Goal: Use online tool/utility: Utilize a website feature to perform a specific function

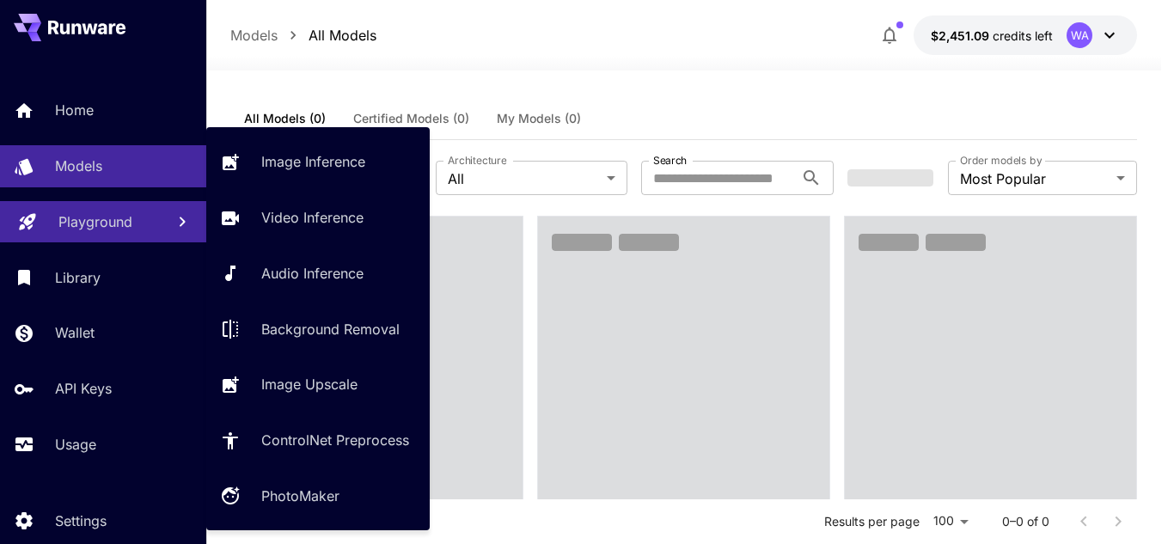
click at [96, 224] on p "Playground" at bounding box center [95, 221] width 74 height 21
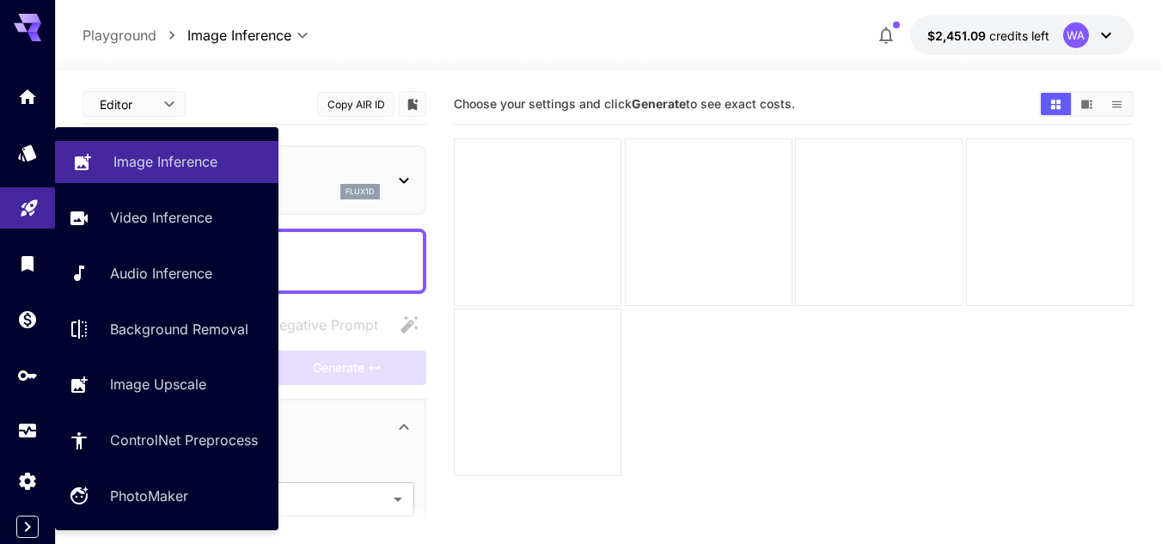
type input "**********"
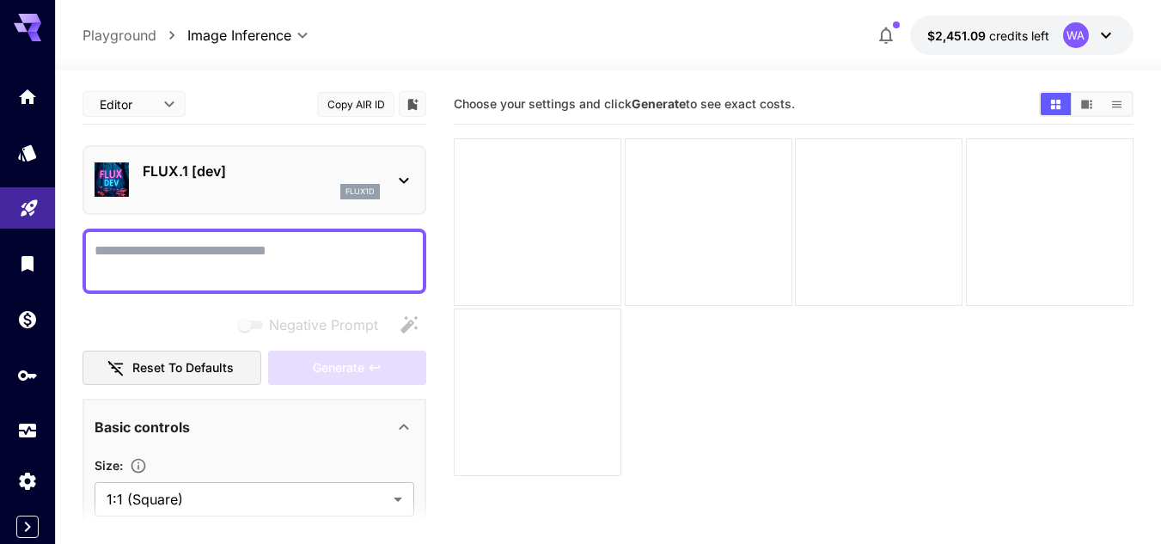
click at [227, 179] on p "FLUX.1 [dev]" at bounding box center [261, 171] width 237 height 21
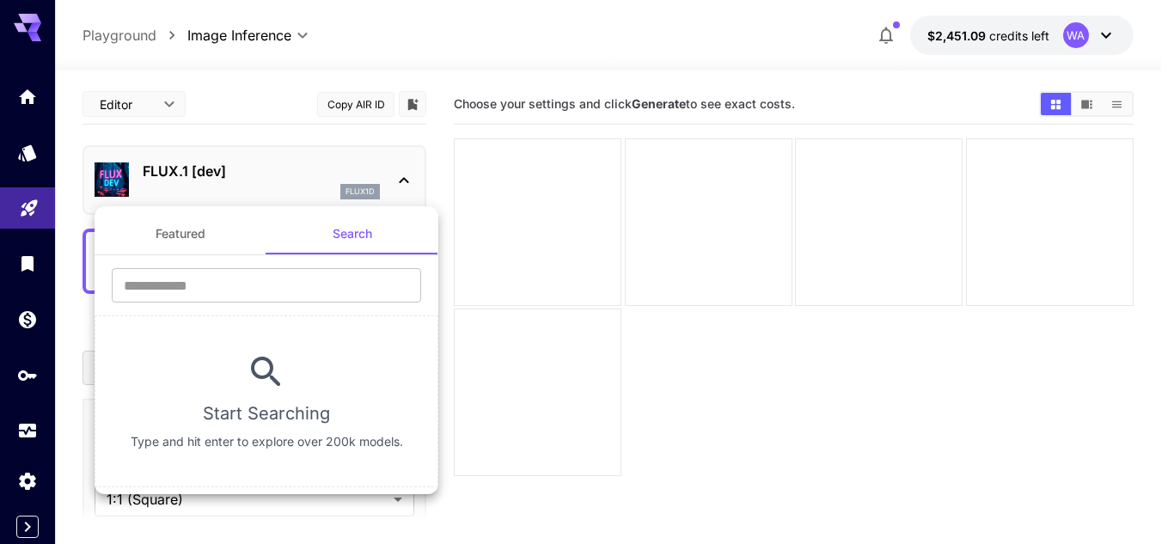
click at [20, 150] on div at bounding box center [587, 272] width 1174 height 544
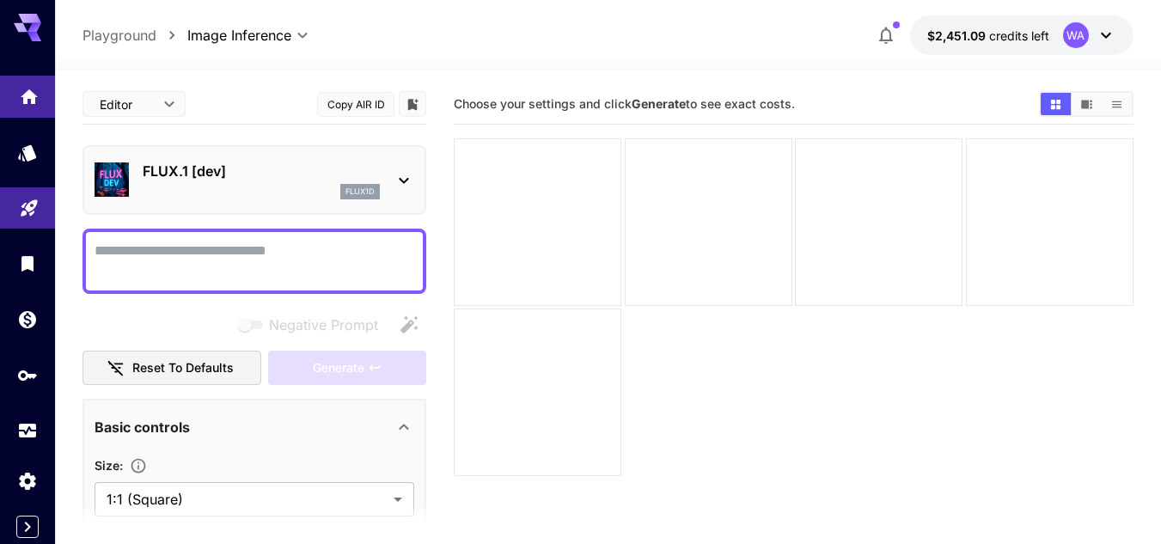
click at [40, 104] on link at bounding box center [27, 97] width 55 height 42
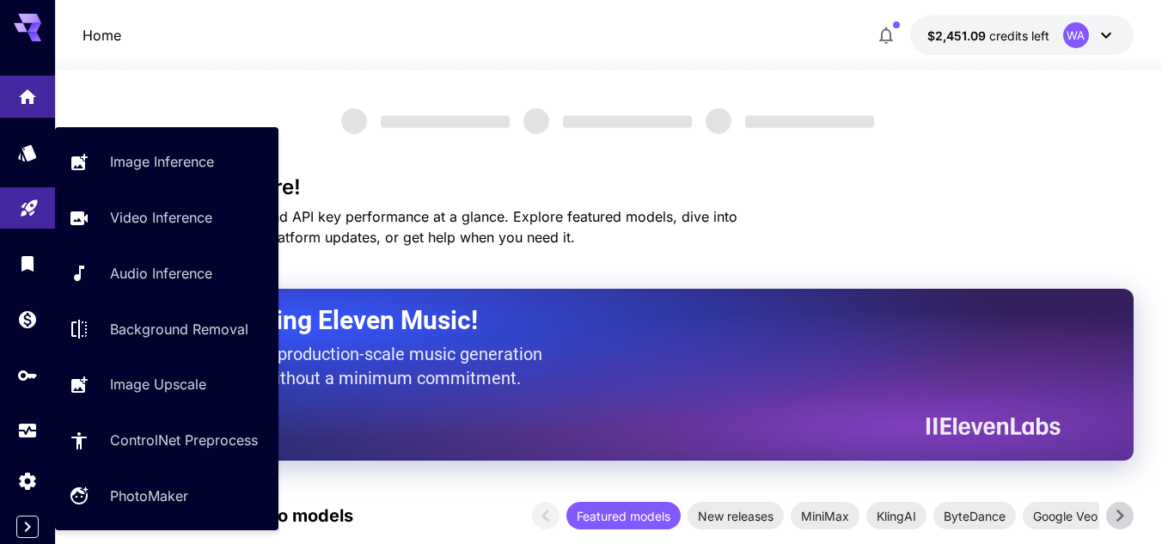
click at [16, 203] on link at bounding box center [27, 208] width 55 height 42
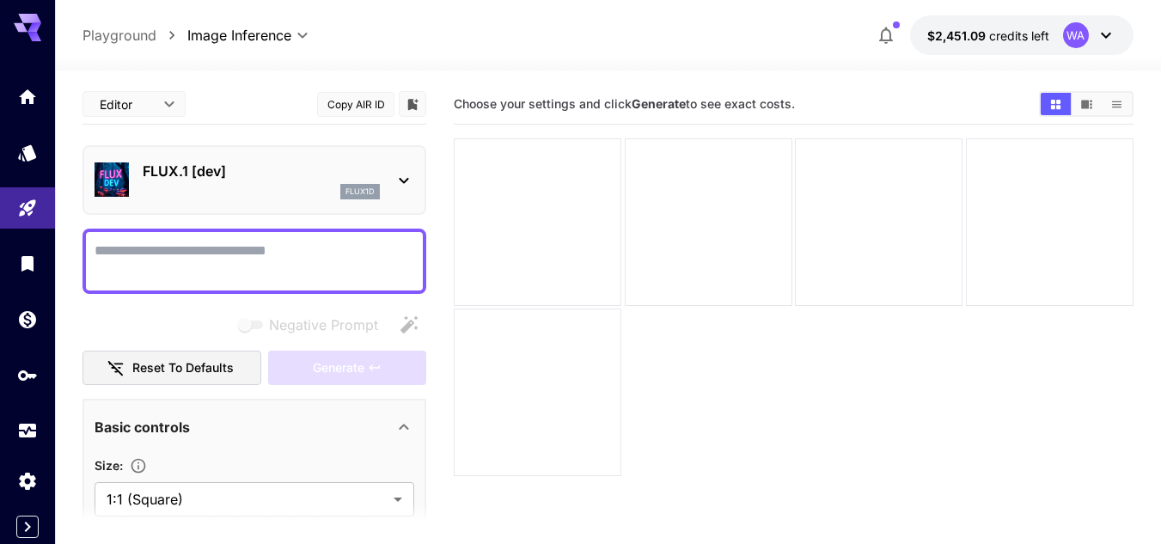
click at [235, 192] on div "flux1d" at bounding box center [261, 191] width 237 height 15
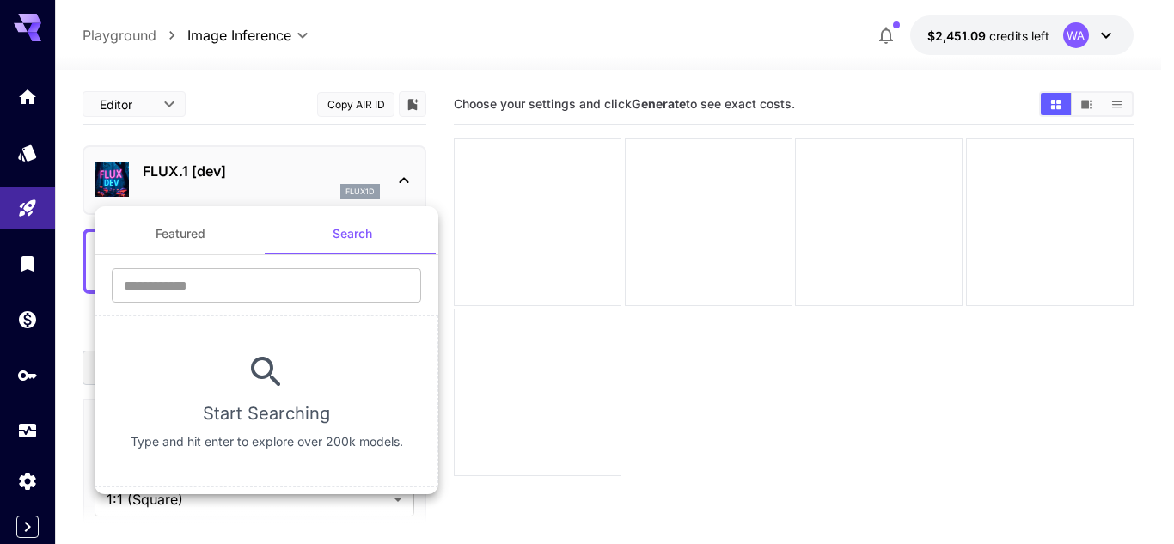
click at [19, 152] on div at bounding box center [587, 272] width 1174 height 544
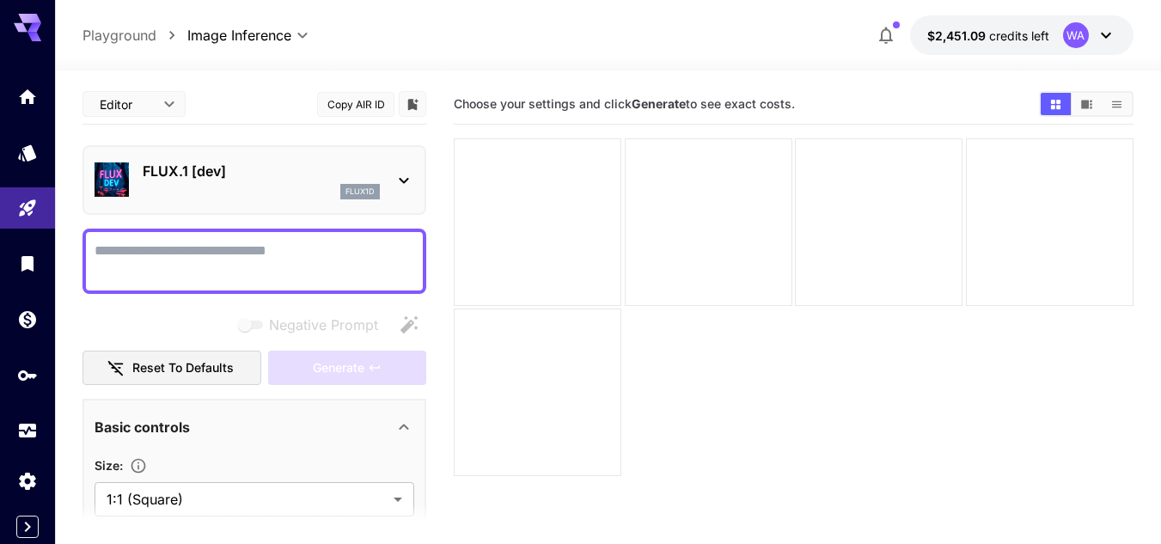
click at [32, 153] on icon "Models" at bounding box center [27, 152] width 18 height 16
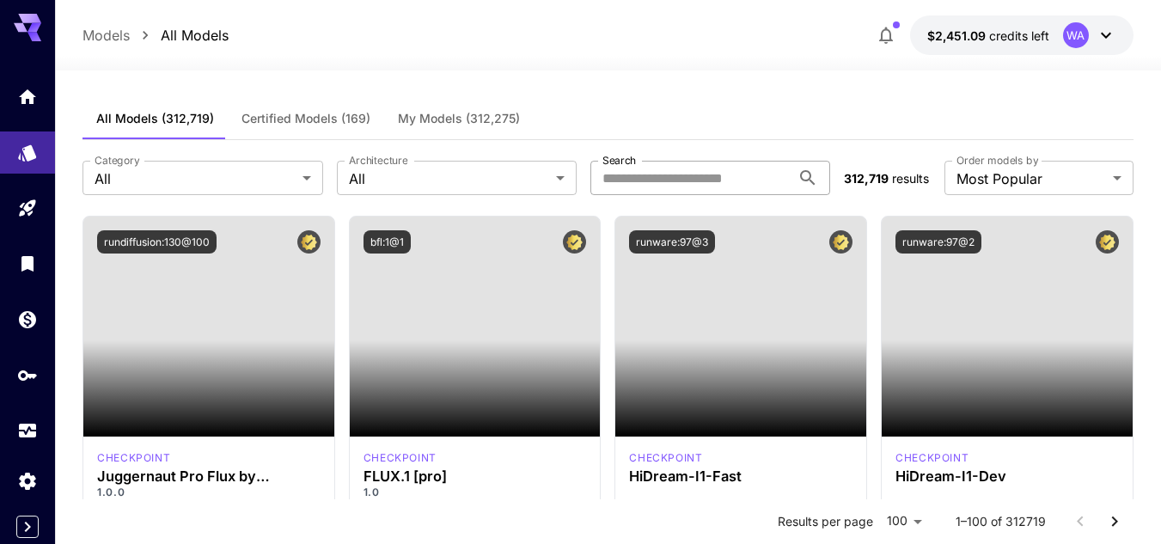
click at [700, 181] on input "Search" at bounding box center [690, 178] width 200 height 34
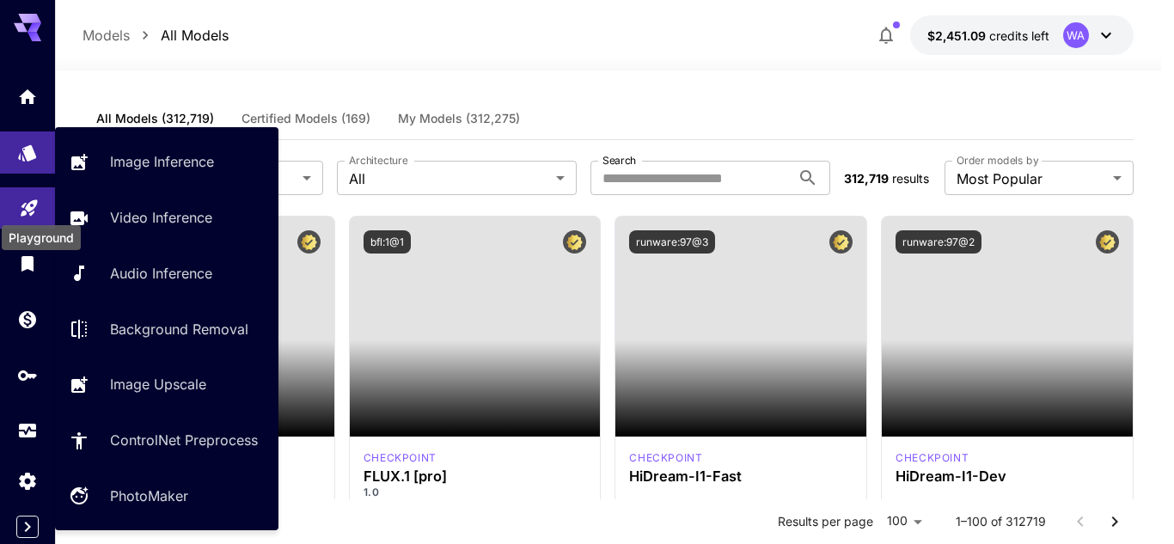
click at [25, 198] on icon "Playground" at bounding box center [29, 202] width 21 height 21
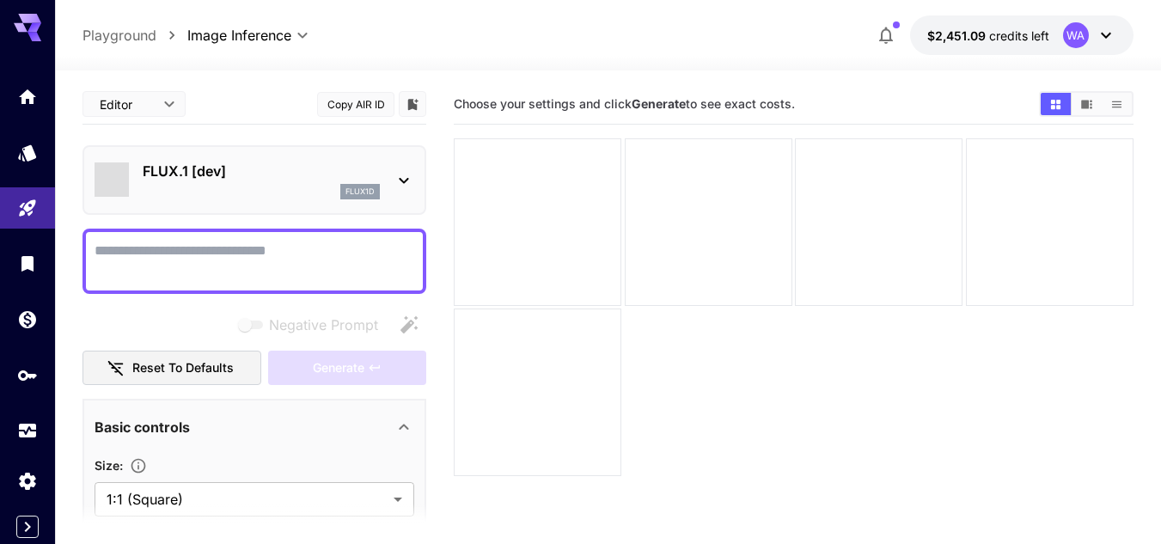
click at [297, 176] on p "FLUX.1 [dev]" at bounding box center [261, 171] width 237 height 21
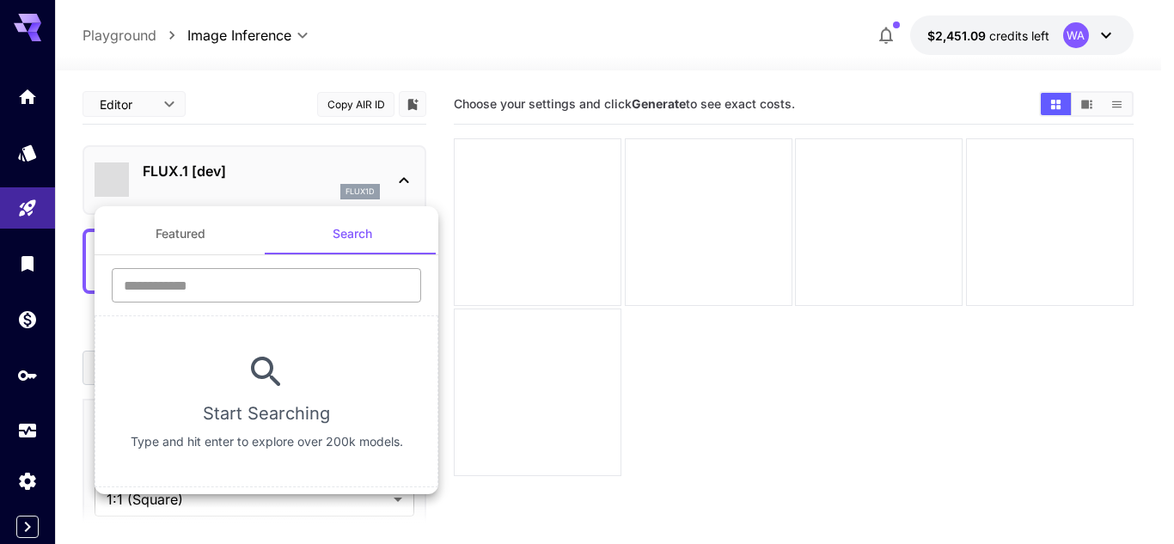
click at [277, 284] on input "text" at bounding box center [266, 285] width 309 height 34
paste input "**********"
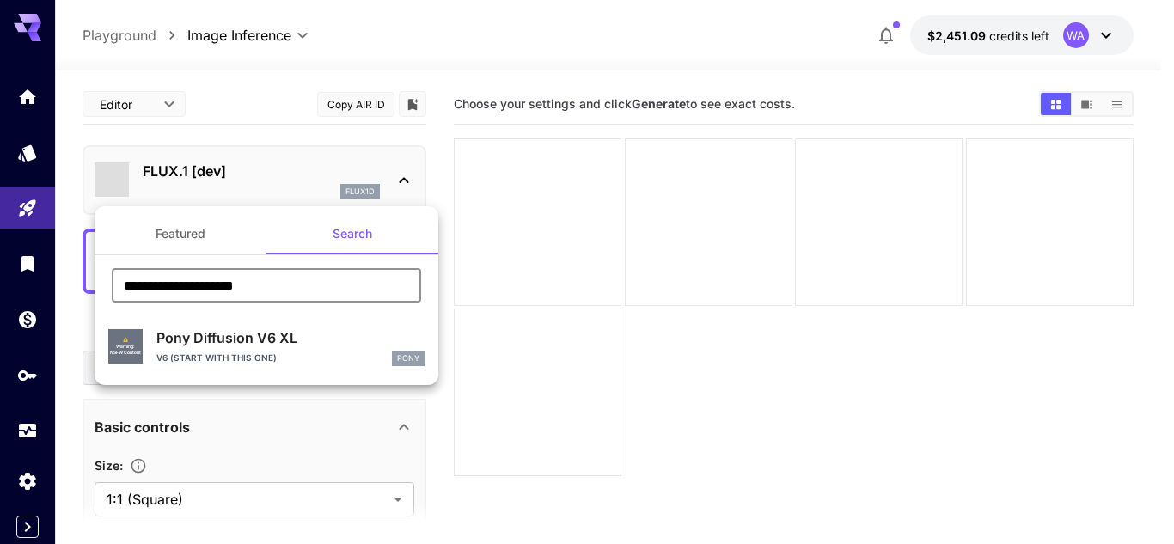
type input "**********"
click at [219, 345] on p "Pony Diffusion V6 XL" at bounding box center [290, 337] width 268 height 21
type input "**"
type input "*"
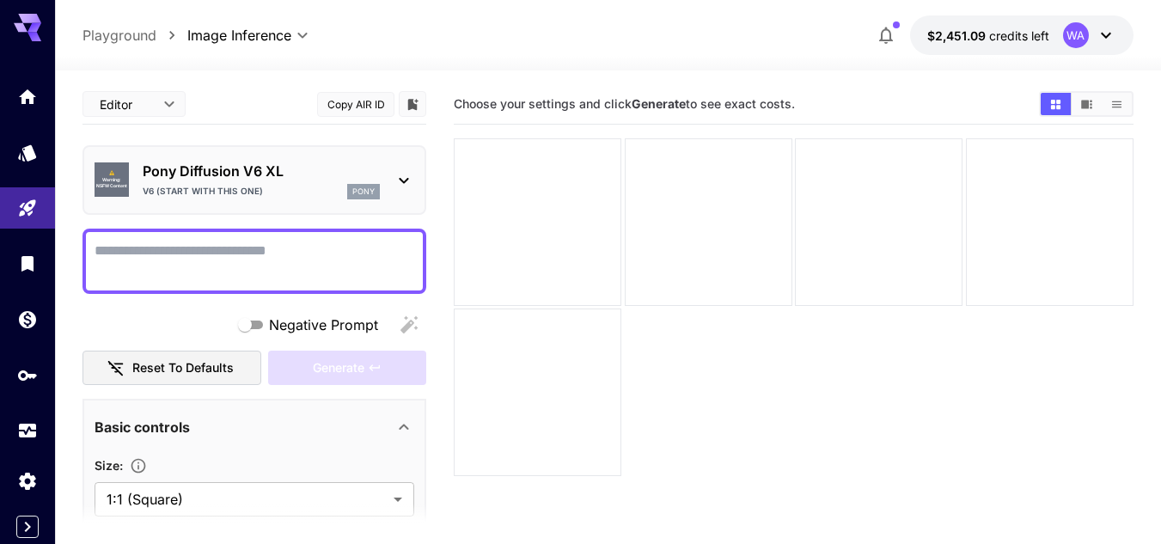
click at [191, 245] on textarea "Negative Prompt" at bounding box center [255, 261] width 320 height 41
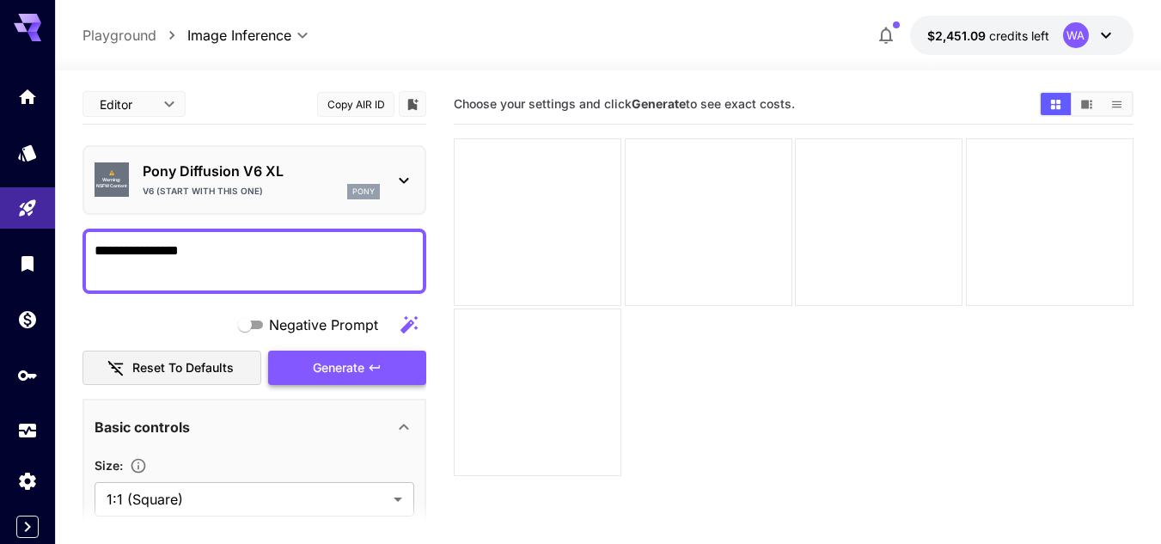
type textarea "**********"
click at [308, 366] on button "Generate" at bounding box center [347, 368] width 158 height 35
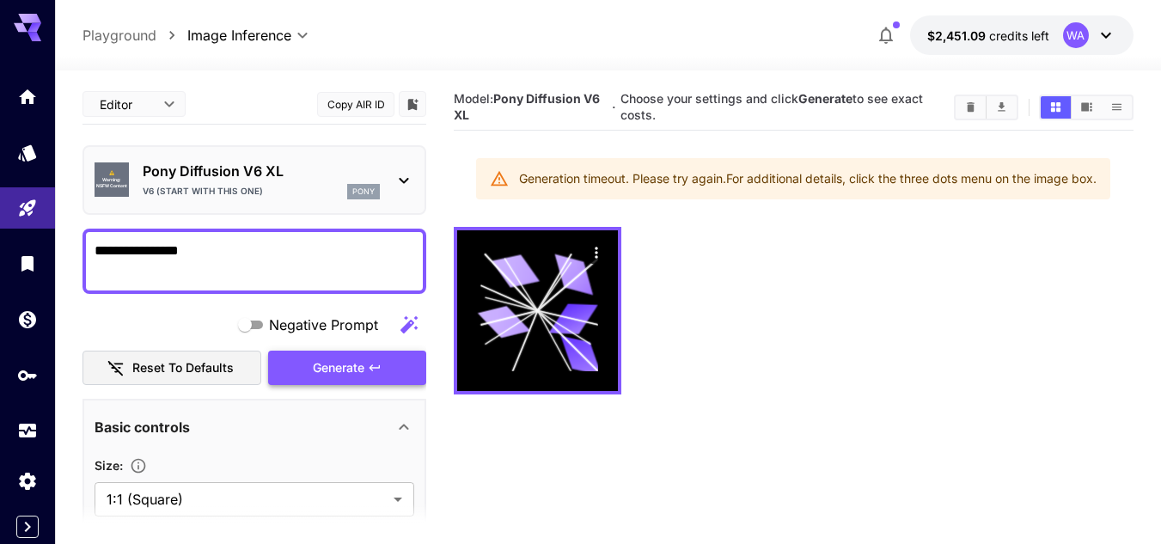
click at [340, 374] on span "Generate" at bounding box center [339, 367] width 52 height 21
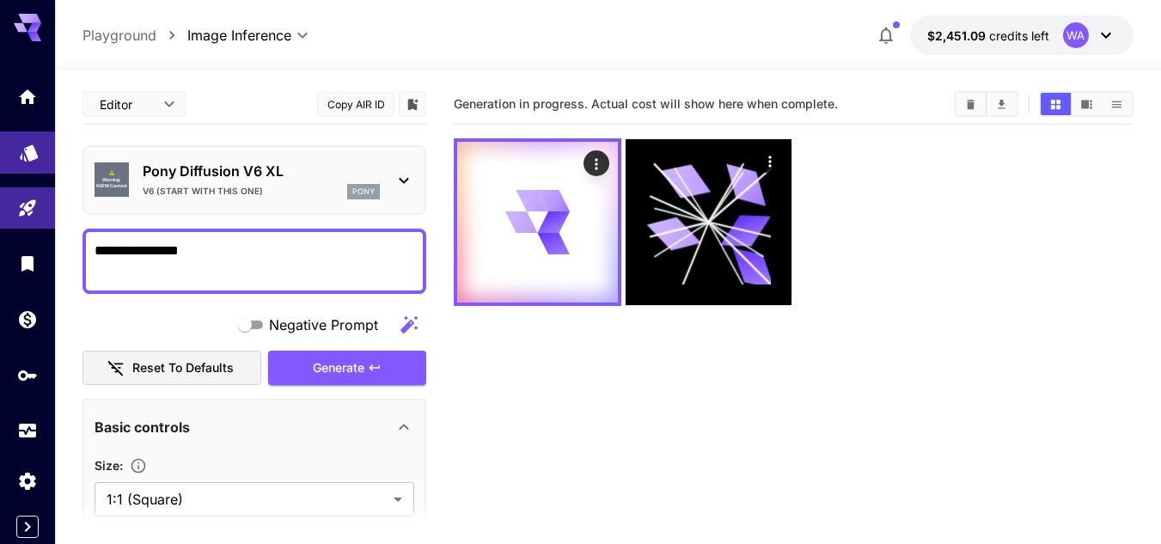
click at [3, 148] on link at bounding box center [27, 152] width 55 height 42
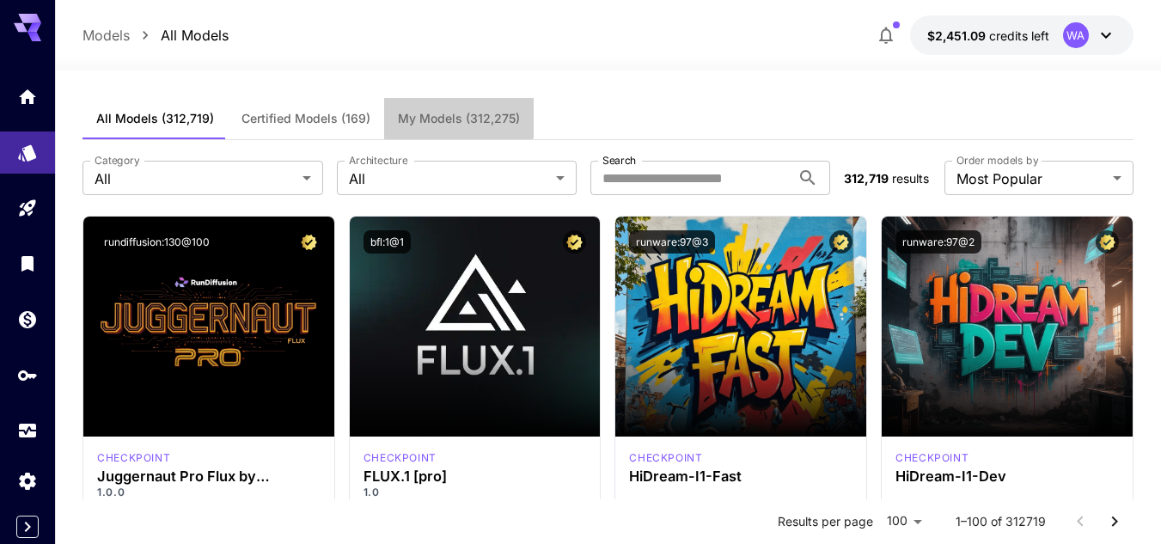
click at [441, 109] on button "My Models (312,275)" at bounding box center [459, 118] width 150 height 41
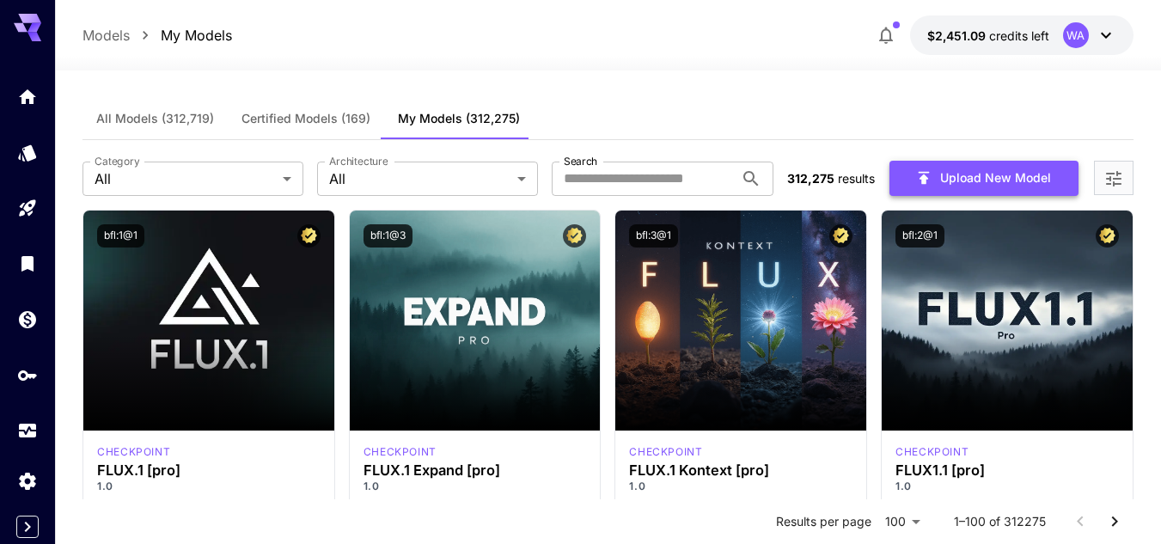
click at [965, 175] on button "Upload New Model" at bounding box center [983, 178] width 189 height 35
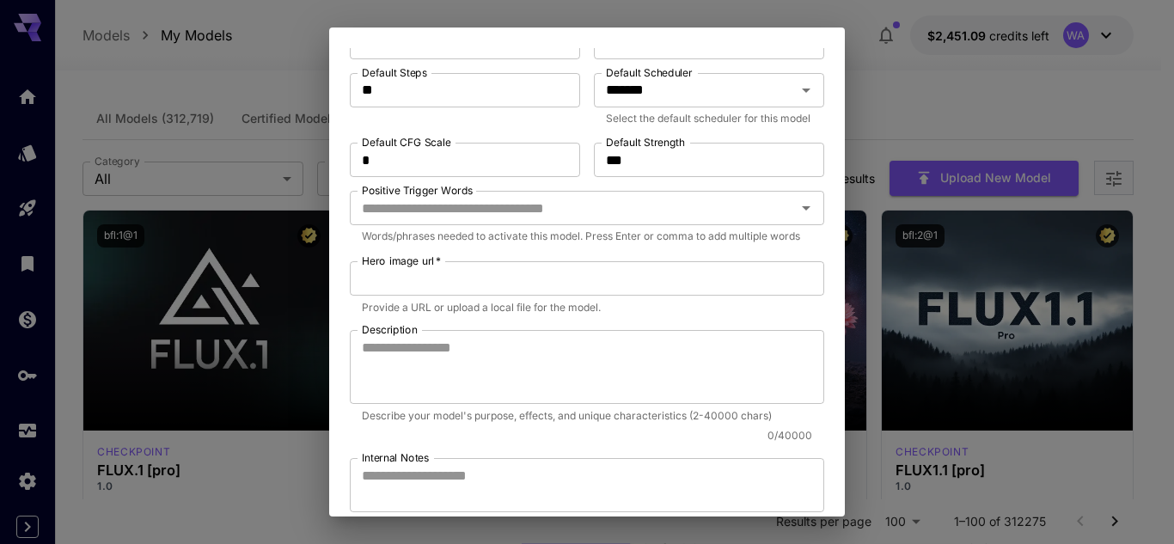
scroll to position [86, 0]
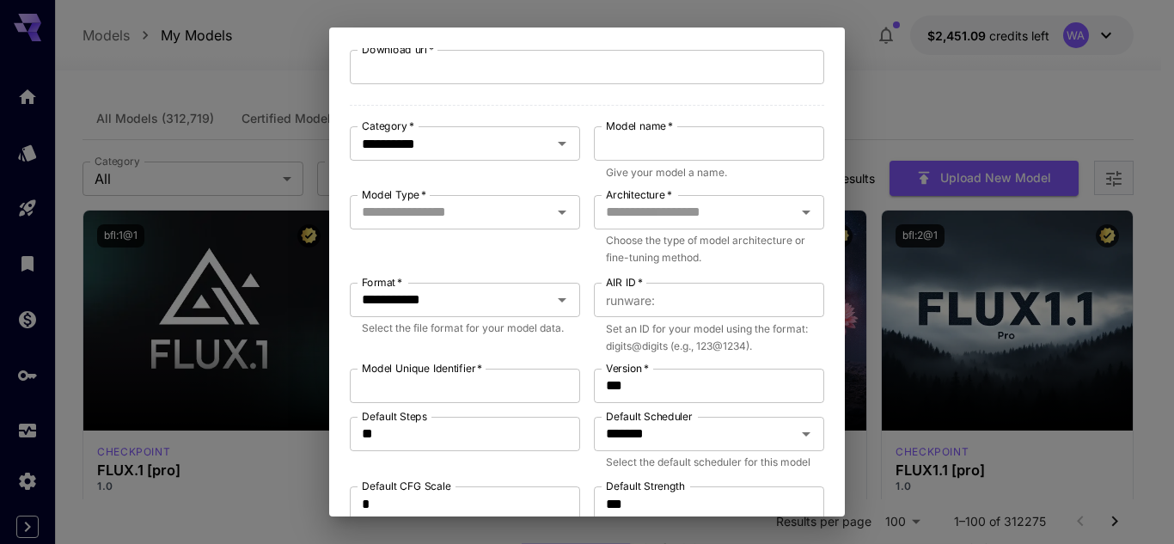
click at [932, 74] on div "**********" at bounding box center [587, 272] width 1174 height 544
click at [1000, 404] on div "**********" at bounding box center [587, 272] width 1174 height 544
click at [1013, 79] on div "**********" at bounding box center [587, 272] width 1174 height 544
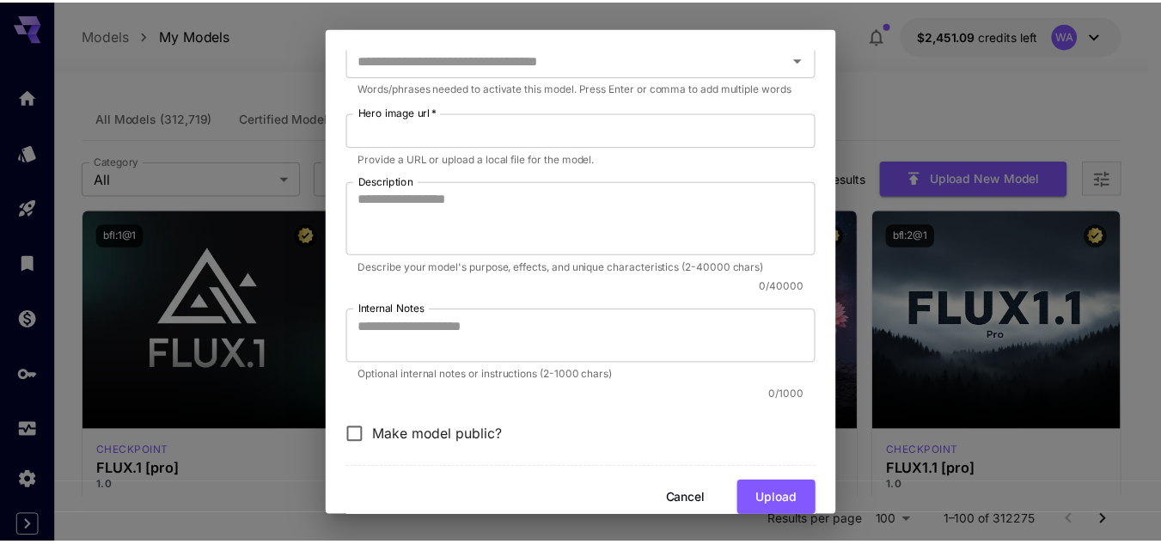
scroll to position [645, 0]
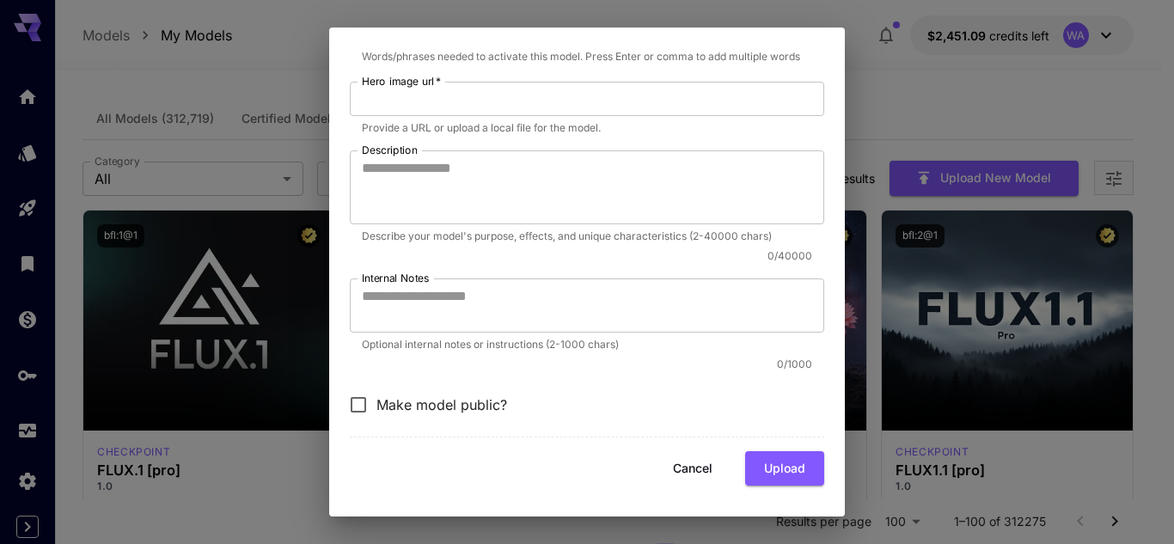
click at [676, 464] on button "Cancel" at bounding box center [692, 468] width 77 height 35
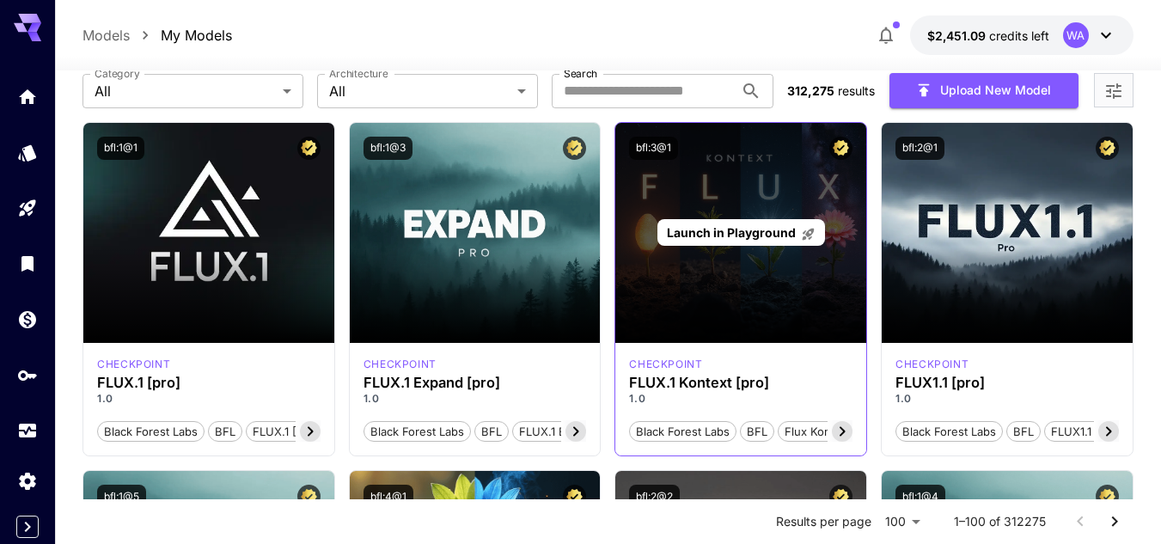
scroll to position [172, 0]
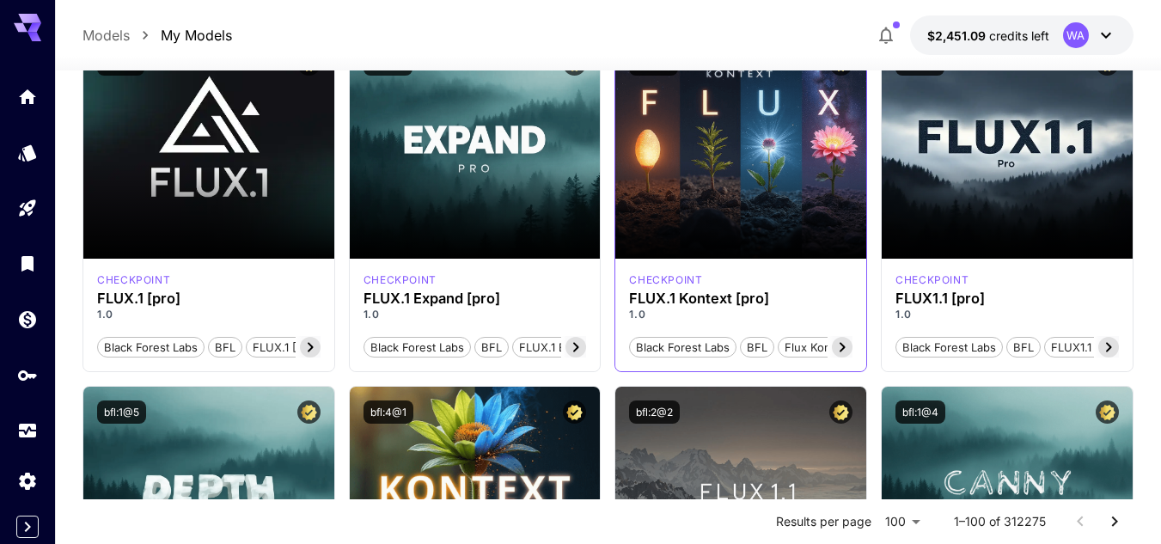
click at [841, 346] on icon at bounding box center [842, 347] width 21 height 21
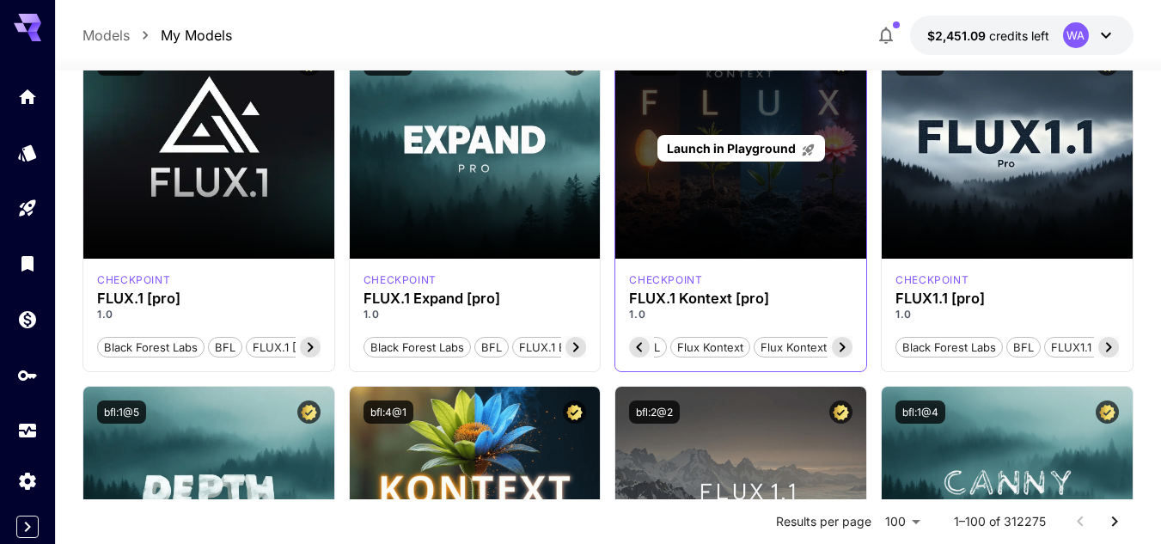
click at [786, 243] on div "Launch in Playground" at bounding box center [740, 149] width 251 height 220
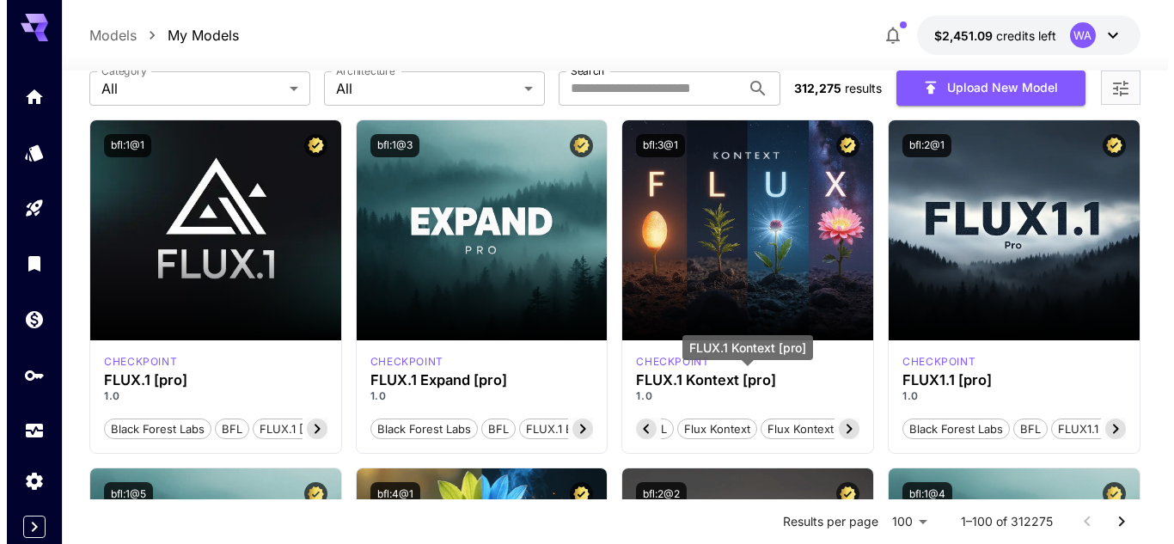
scroll to position [0, 0]
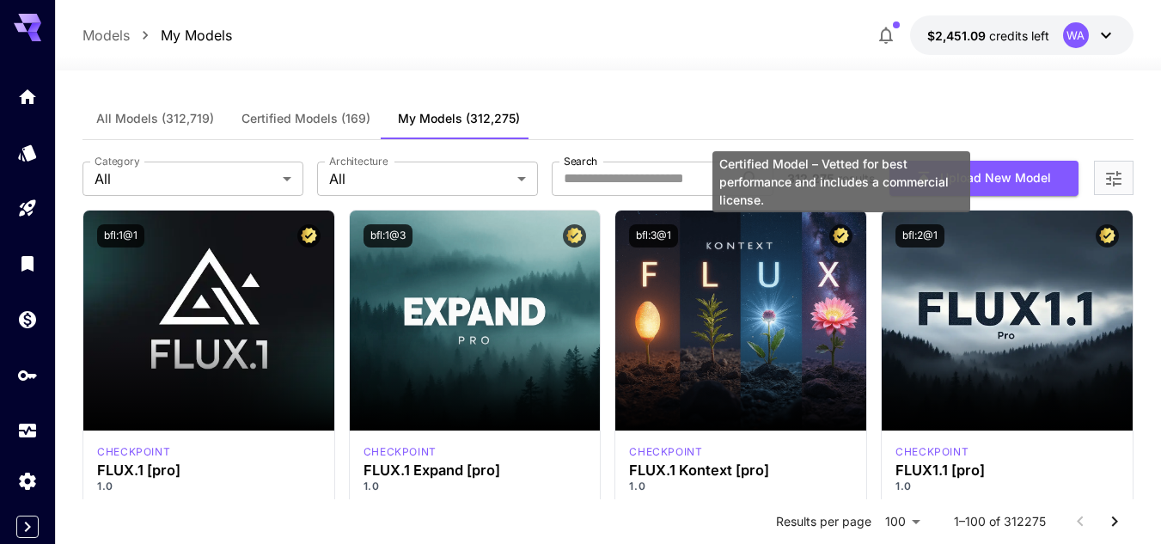
click at [837, 235] on icon "Certified Model – Vetted for best performance and includes a commercial license." at bounding box center [841, 235] width 16 height 15
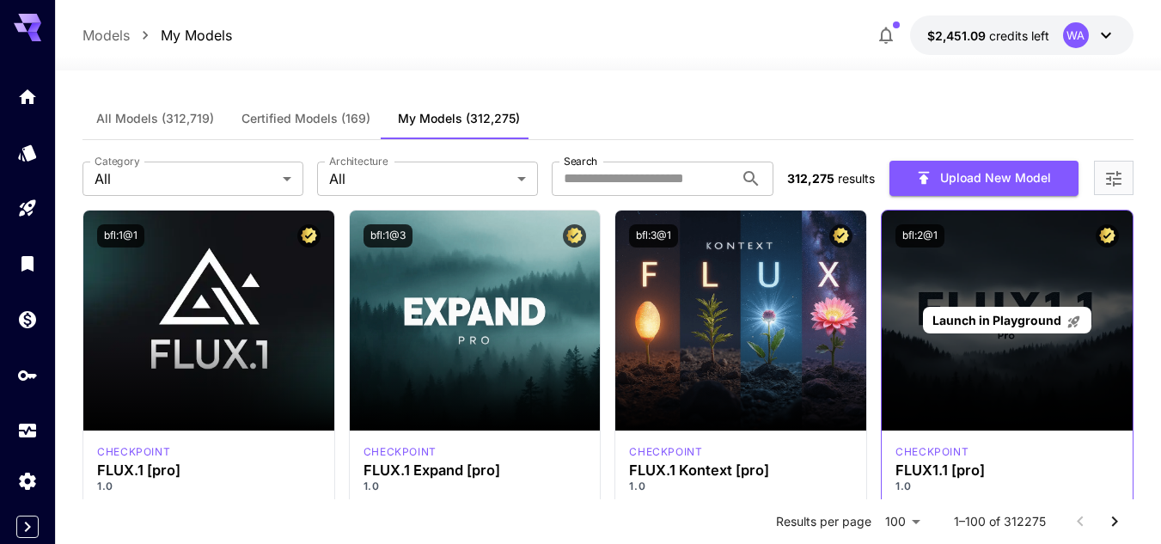
click at [1043, 316] on span "Launch in Playground" at bounding box center [996, 320] width 129 height 15
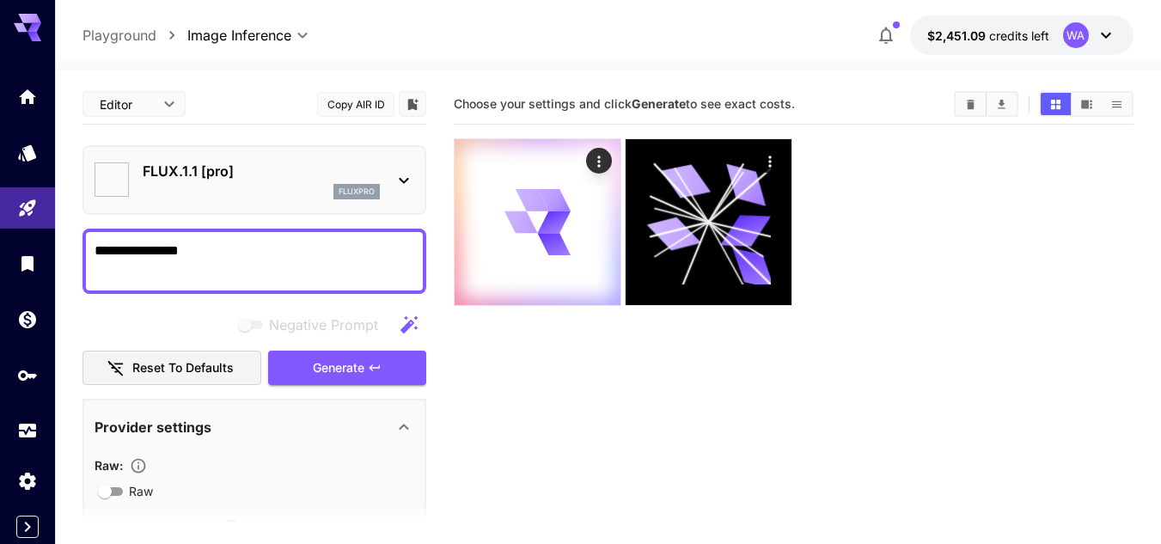
click at [1043, 316] on section "Choose your settings and click Generate to see exact costs." at bounding box center [794, 356] width 680 height 544
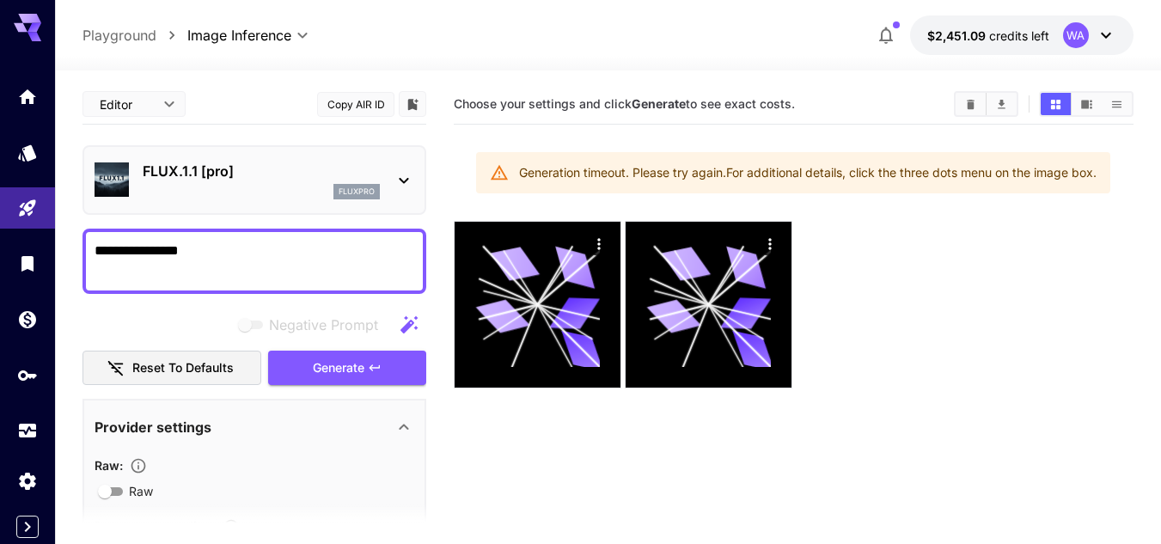
click at [736, 441] on section "Choose your settings and click Generate to see exact costs. Generation timeout.…" at bounding box center [794, 356] width 680 height 544
click at [276, 181] on div "FLUX.1.1 [pro] fluxpro" at bounding box center [261, 180] width 237 height 39
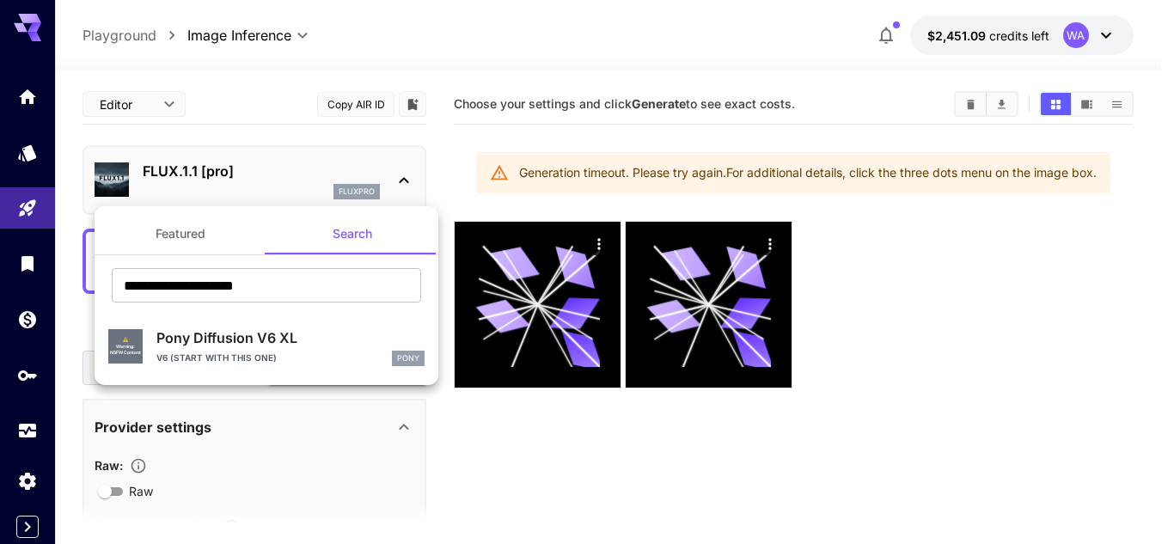
click at [286, 338] on p "Pony Diffusion V6 XL" at bounding box center [290, 337] width 268 height 21
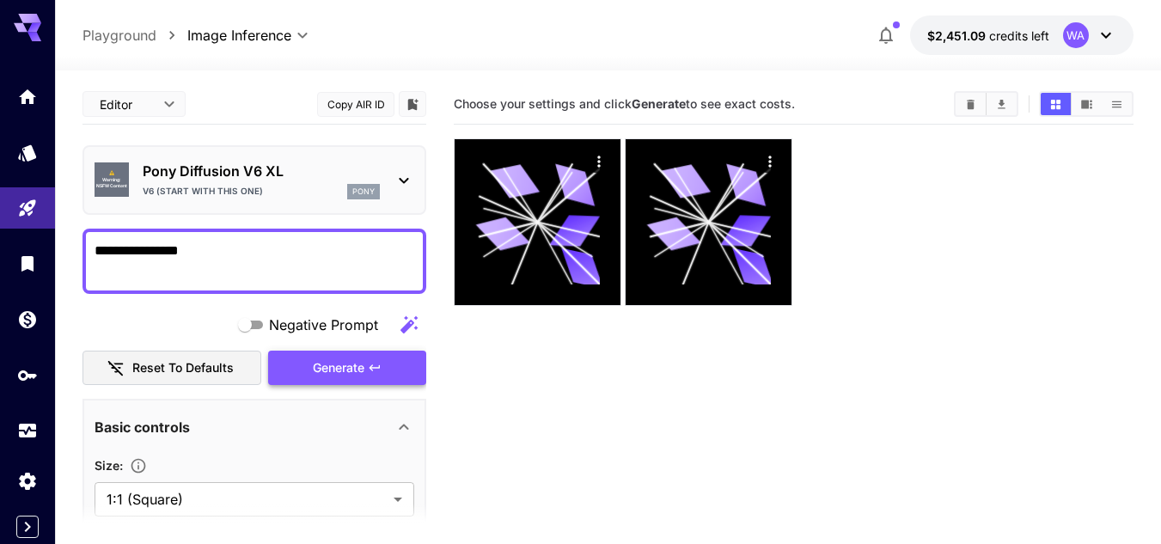
click at [355, 371] on span "Generate" at bounding box center [339, 367] width 52 height 21
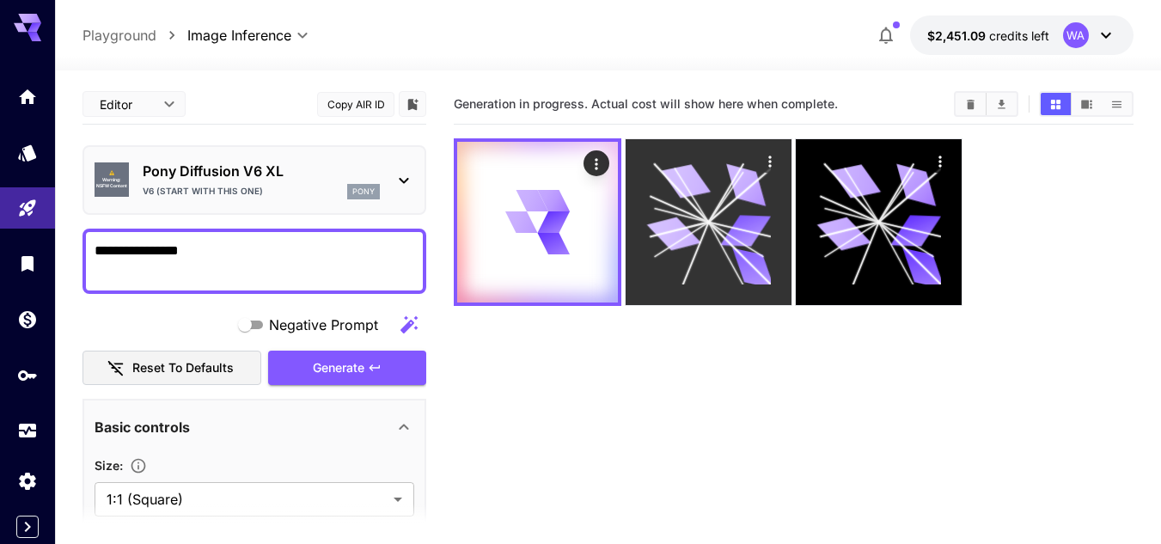
click at [693, 204] on icon at bounding box center [708, 222] width 125 height 125
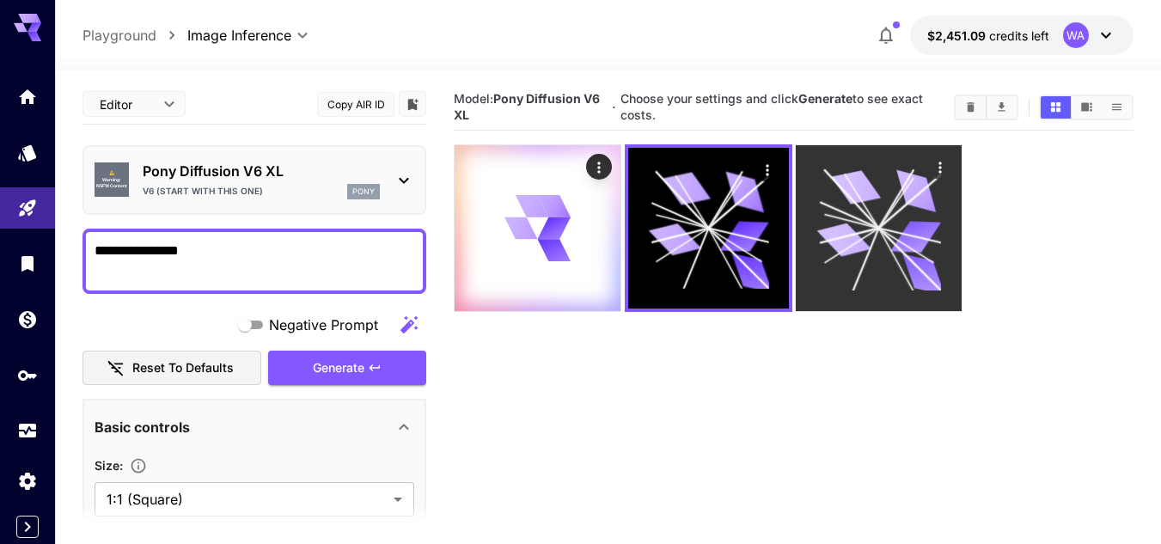
click at [830, 209] on icon at bounding box center [878, 229] width 125 height 125
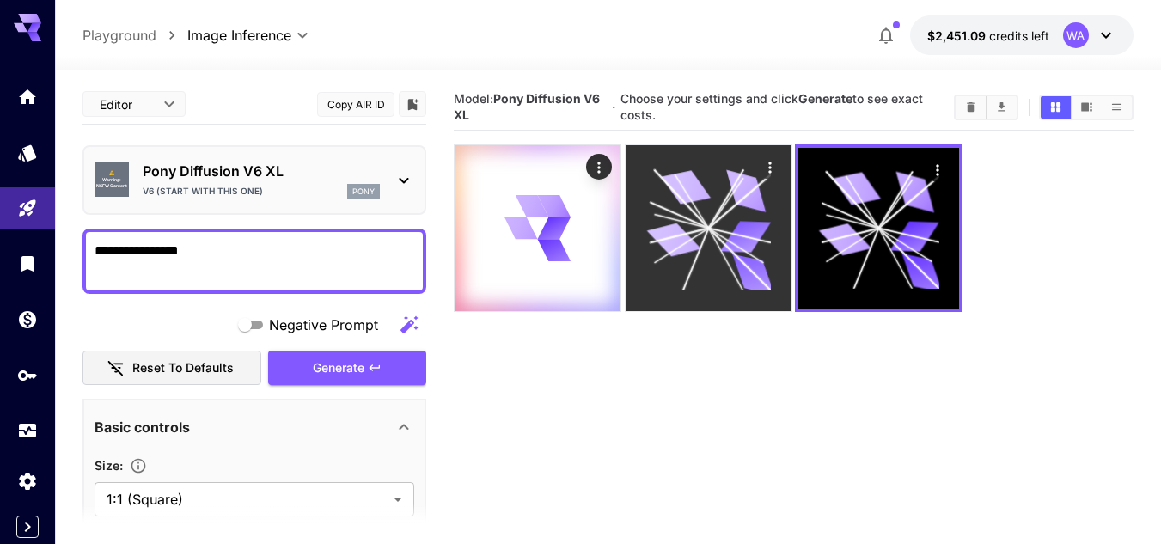
click at [766, 165] on icon "Actions" at bounding box center [769, 167] width 17 height 17
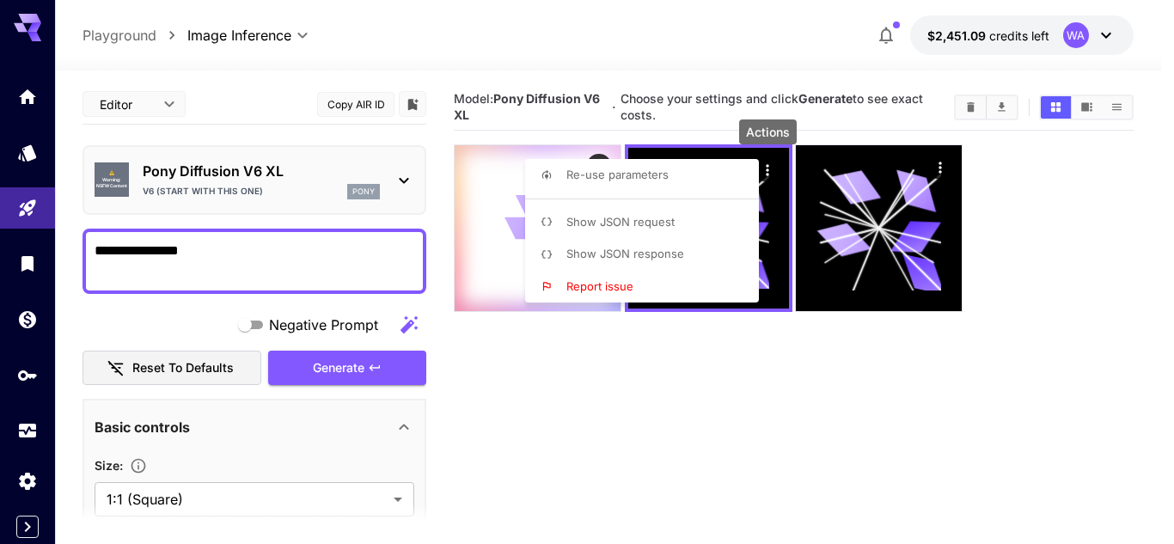
click at [631, 247] on span "Show JSON response" at bounding box center [625, 254] width 118 height 14
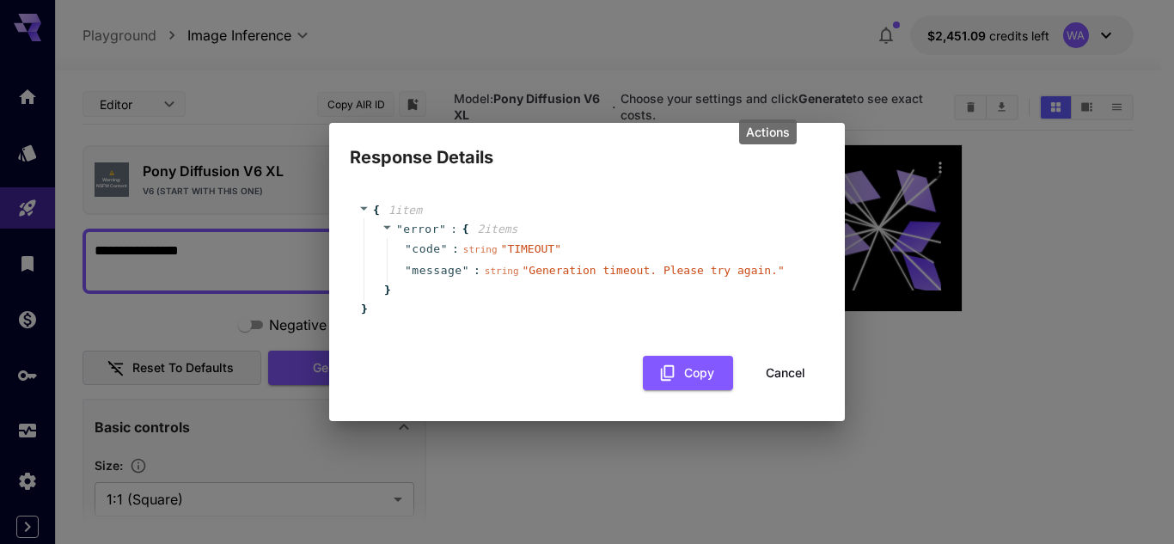
click at [796, 371] on button "Cancel" at bounding box center [785, 373] width 77 height 35
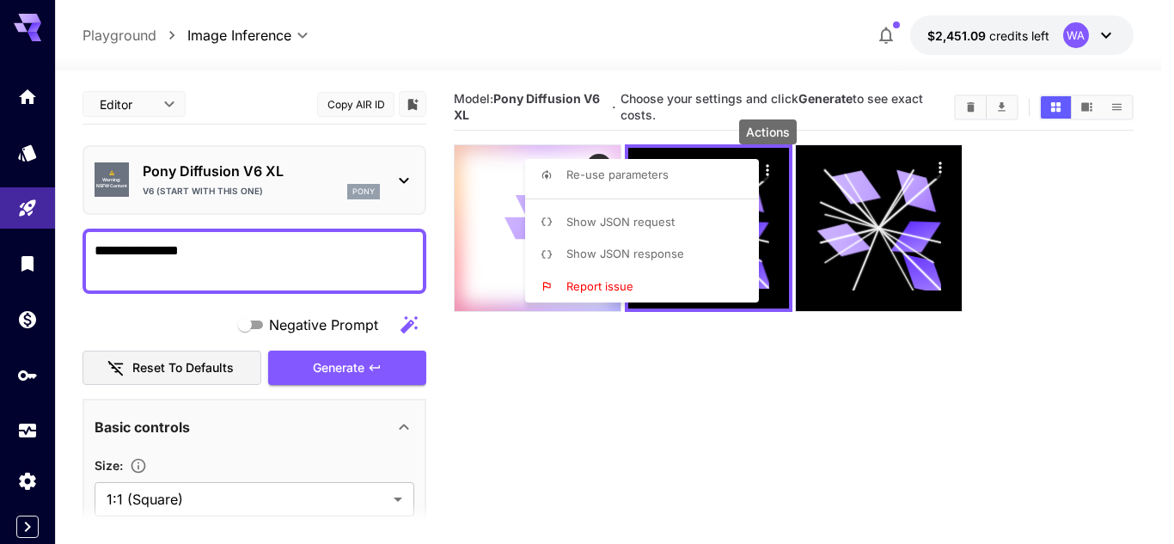
click at [711, 450] on div at bounding box center [587, 272] width 1174 height 544
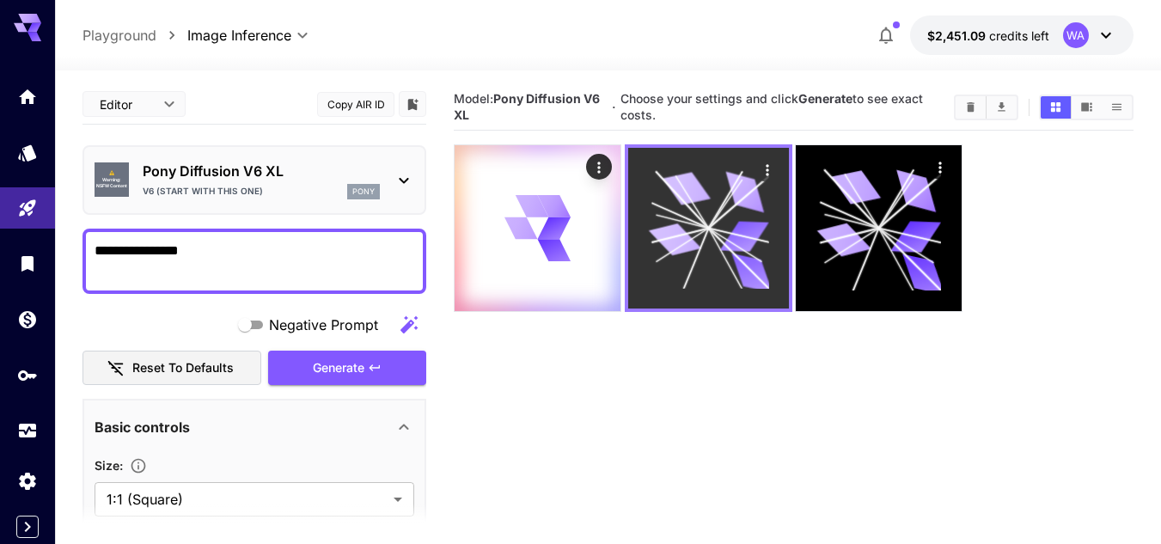
click at [770, 168] on icon "Actions" at bounding box center [767, 170] width 17 height 17
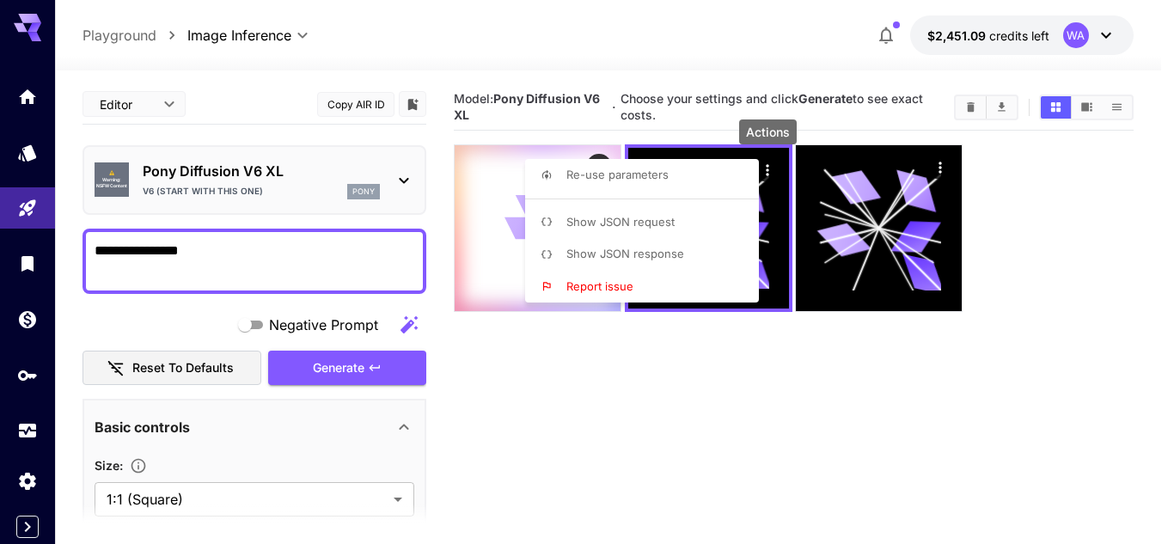
click at [607, 229] on p "Show JSON request" at bounding box center [620, 222] width 108 height 17
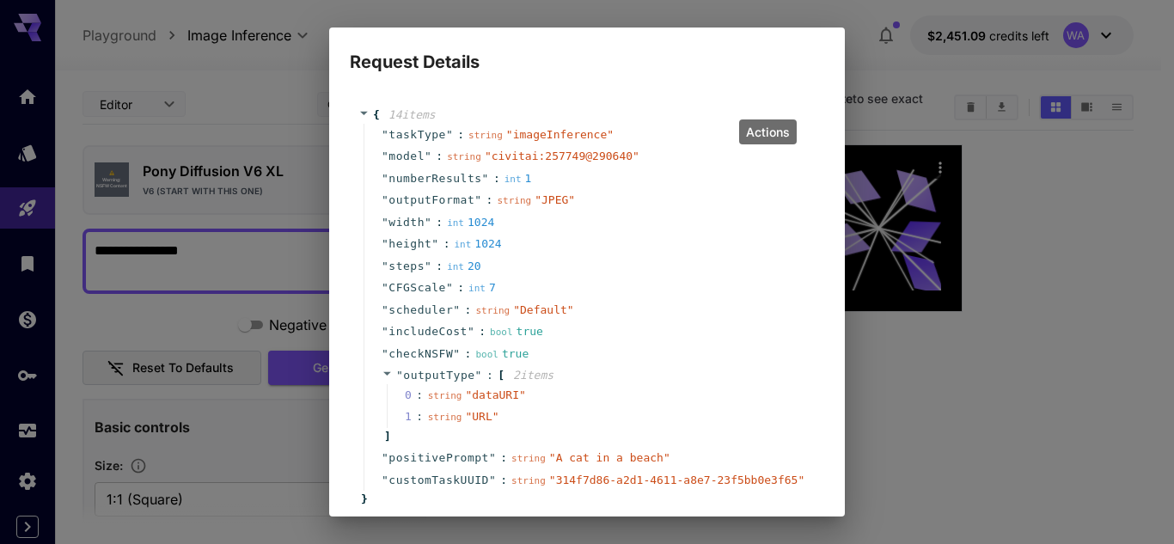
click at [559, 480] on span "" 314f7d86-a2d1-4611-a8e7-23f5bb0e3f65 "" at bounding box center [676, 479] width 255 height 13
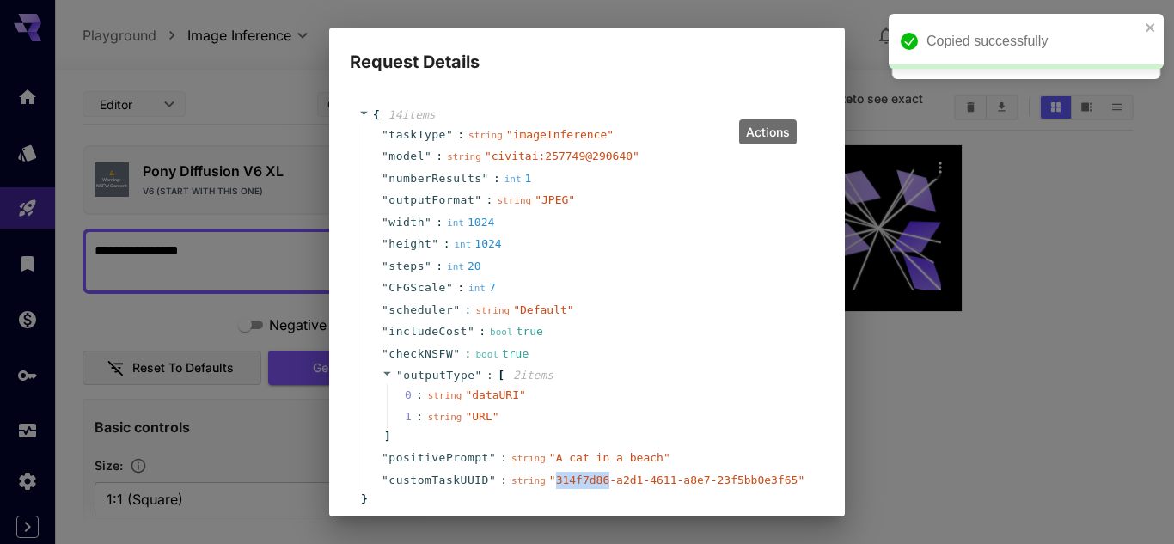
click at [554, 481] on span "" 314f7d86-a2d1-4611-a8e7-23f5bb0e3f65 "" at bounding box center [676, 479] width 255 height 13
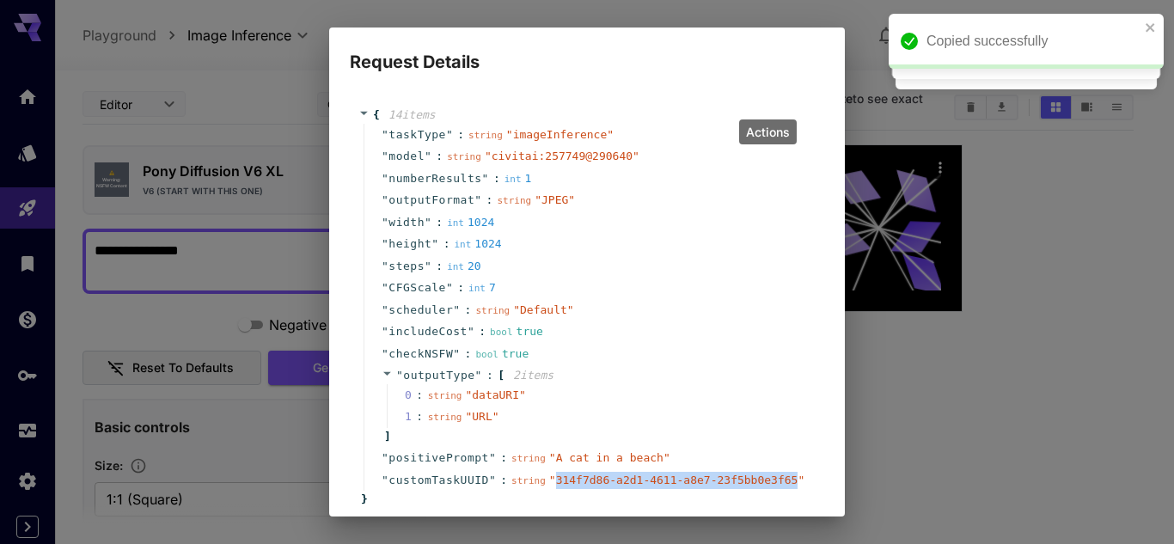
drag, startPoint x: 764, startPoint y: 482, endPoint x: 545, endPoint y: 483, distance: 219.1
click at [549, 483] on span "" 314f7d86-a2d1-4611-a8e7-23f5bb0e3f65 "" at bounding box center [676, 479] width 255 height 13
copy span "314f7d86-a2d1-4611-a8e7-23f5bb0e3f65"
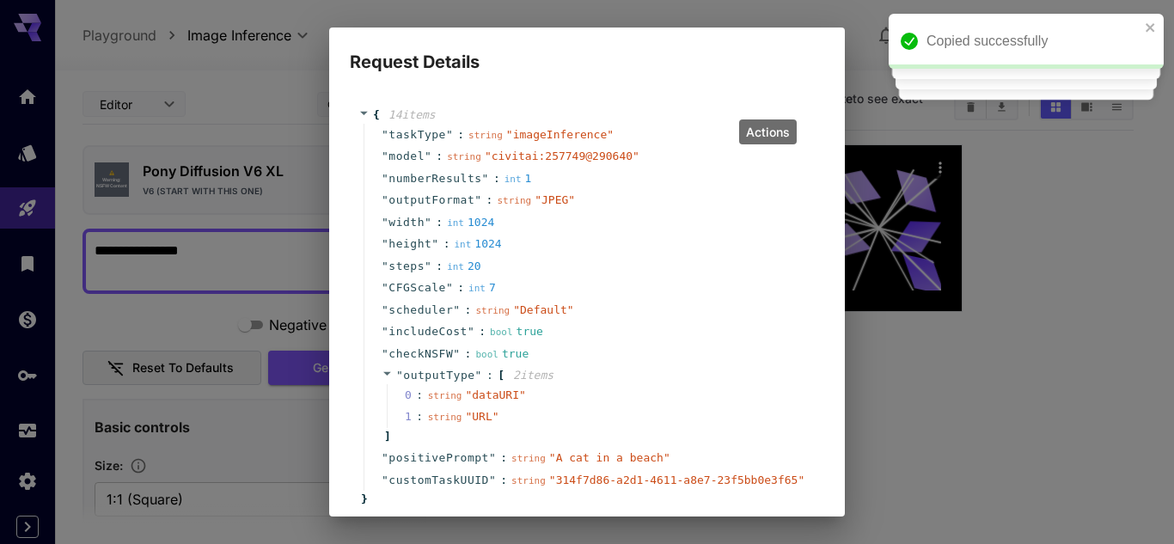
click at [988, 390] on div "Request Details { 14 item s " taskType " : string " imageInference " " model " …" at bounding box center [587, 272] width 1174 height 544
click at [1094, 352] on div "Request Details { 14 item s " taskType " : string " imageInference " " model " …" at bounding box center [587, 272] width 1174 height 544
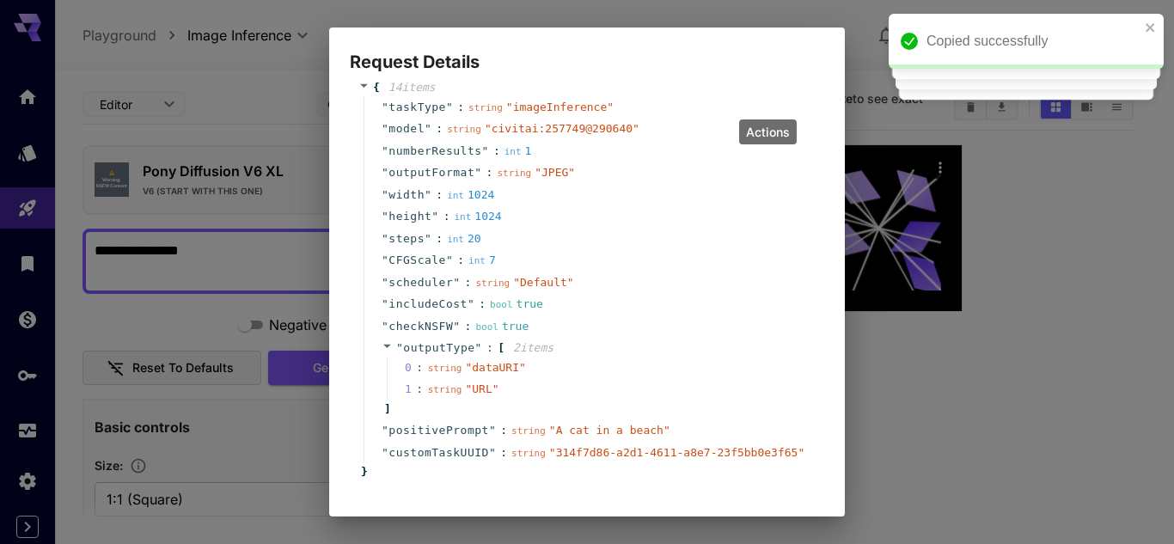
scroll to position [95, 0]
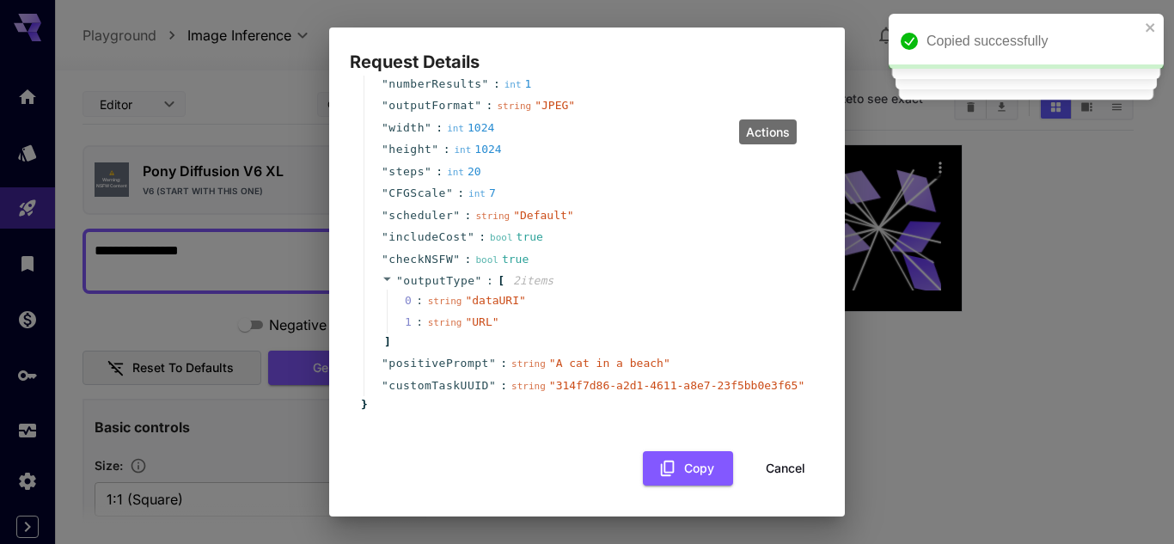
click at [791, 473] on button "Cancel" at bounding box center [785, 468] width 77 height 35
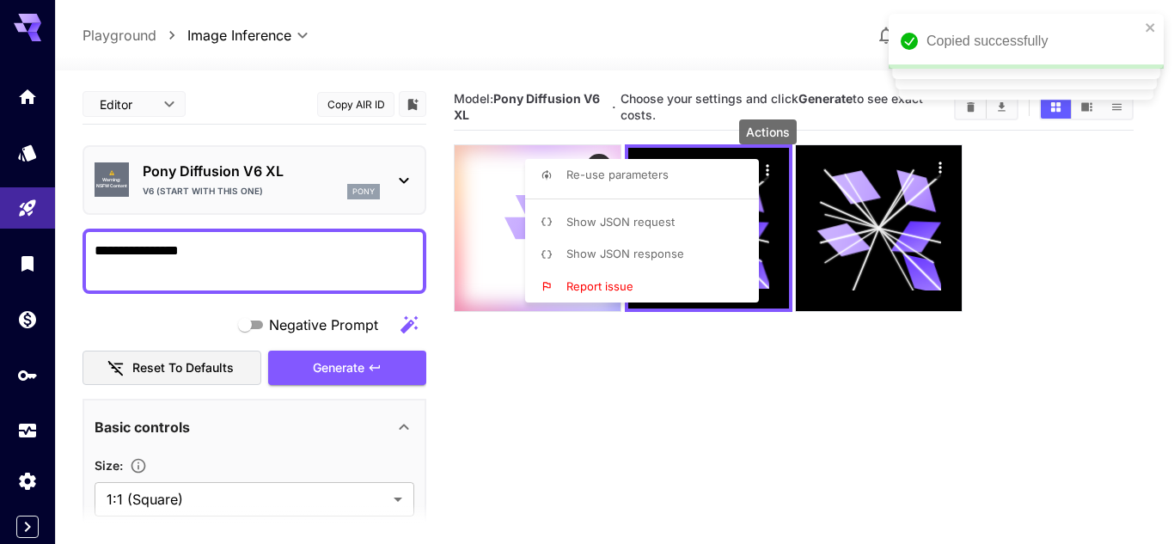
click at [820, 415] on div at bounding box center [587, 272] width 1174 height 544
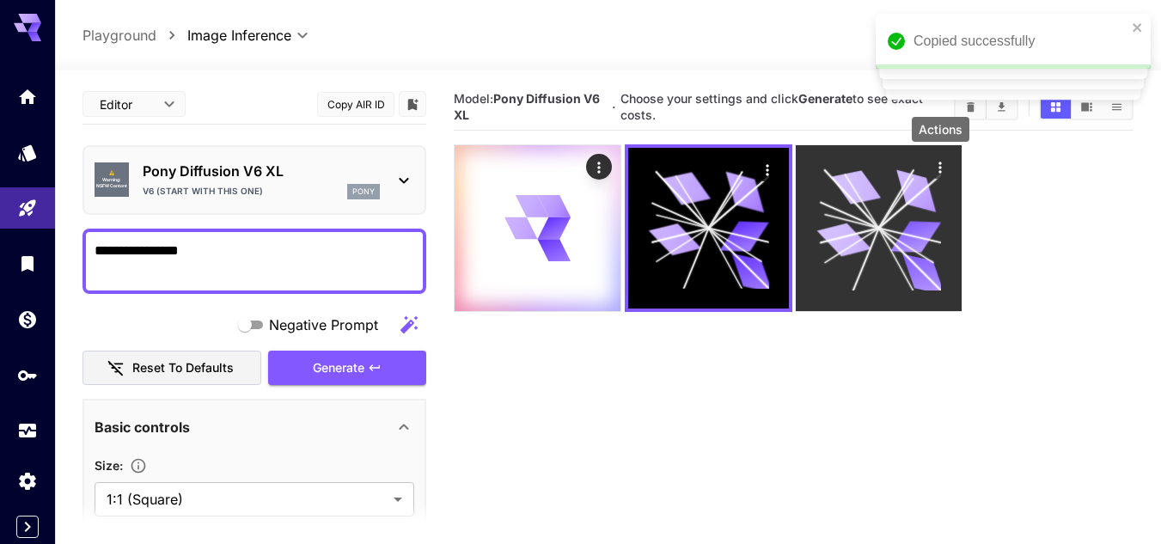
click at [940, 162] on icon "Actions" at bounding box center [940, 167] width 3 height 11
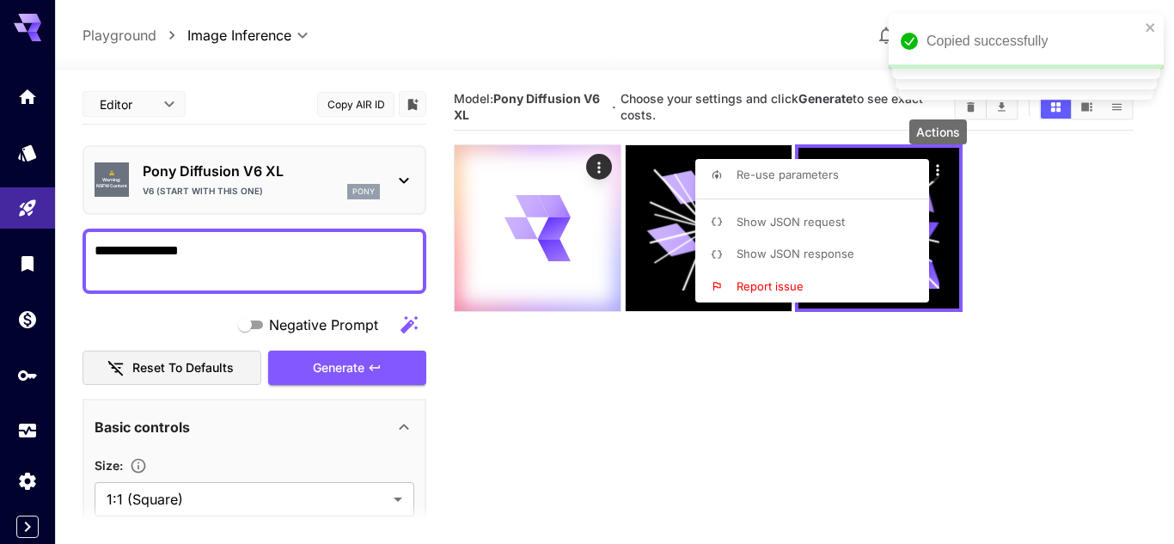
click at [785, 229] on p "Show JSON request" at bounding box center [790, 222] width 108 height 17
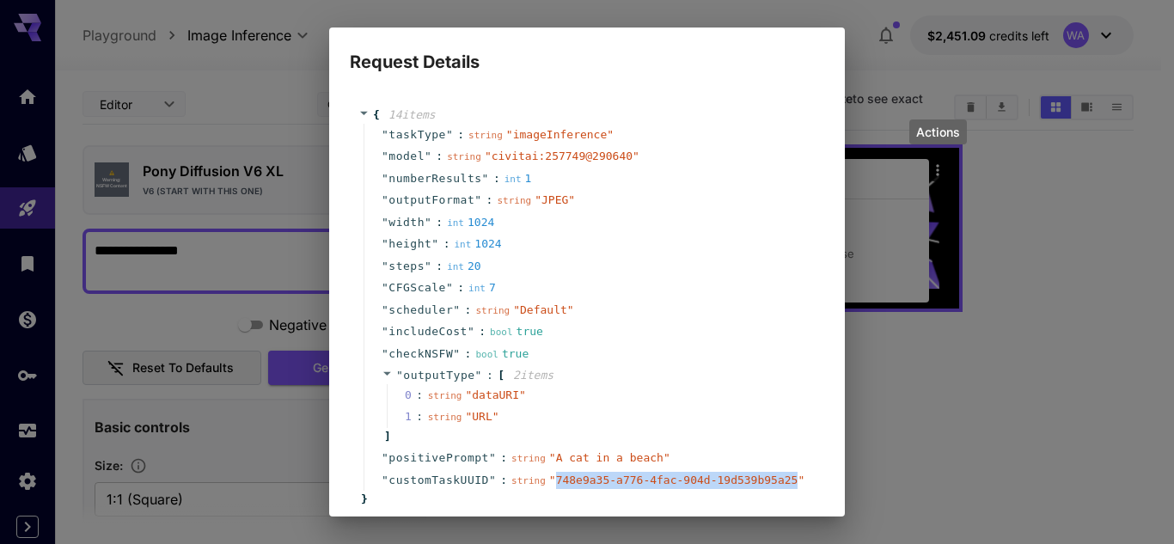
drag, startPoint x: 545, startPoint y: 483, endPoint x: 760, endPoint y: 482, distance: 215.7
click at [760, 482] on span "" 748e9a35-a776-4fac-904d-19d539b95a25 "" at bounding box center [676, 479] width 255 height 13
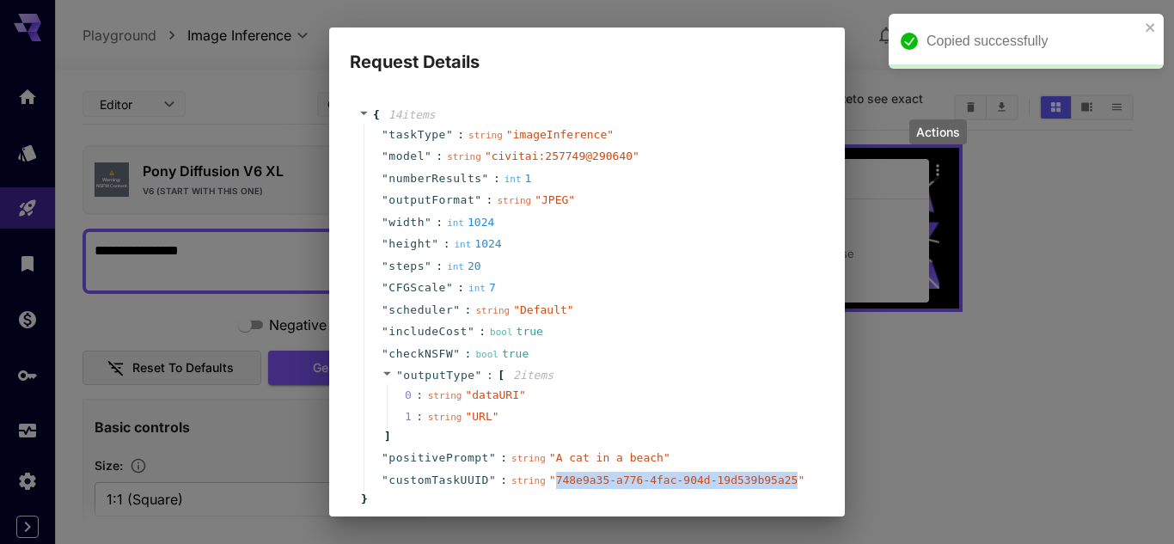
copy span "748e9a35-a776-4fac-904d-19d539b95a25"
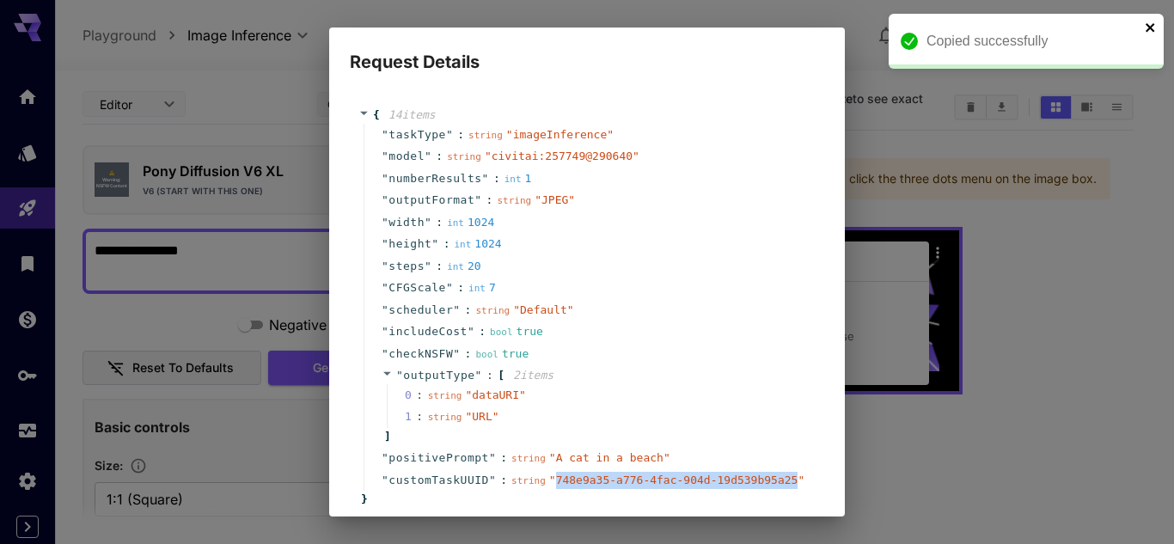
click at [1153, 32] on icon "close" at bounding box center [1149, 27] width 9 height 9
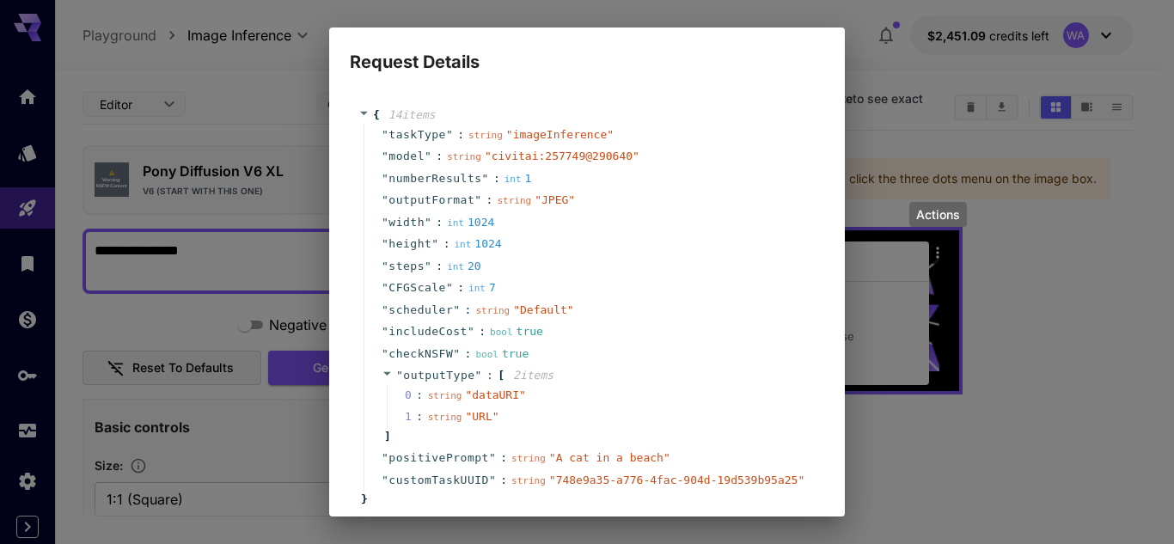
click at [1037, 425] on div "Request Details { 14 item s " taskType " : string " imageInference " " model " …" at bounding box center [587, 272] width 1174 height 544
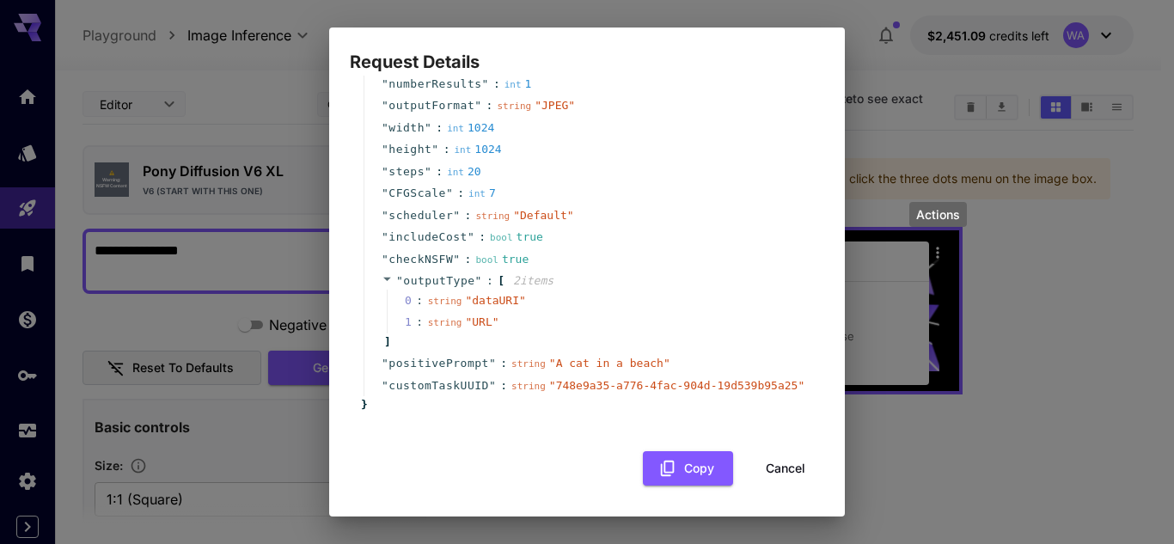
click at [791, 467] on button "Cancel" at bounding box center [785, 468] width 77 height 35
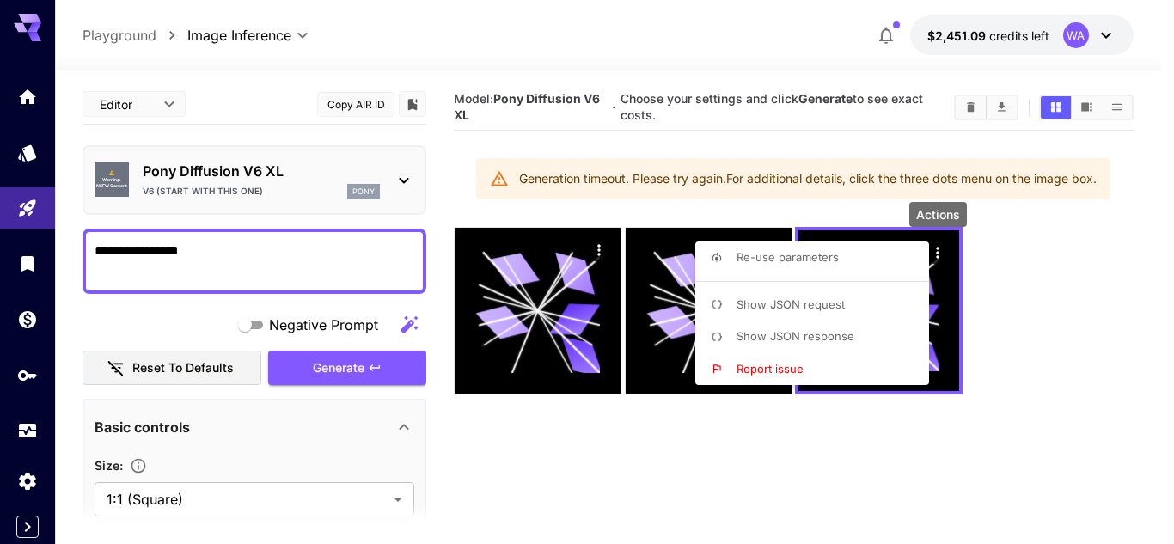
click at [745, 436] on div at bounding box center [587, 272] width 1174 height 544
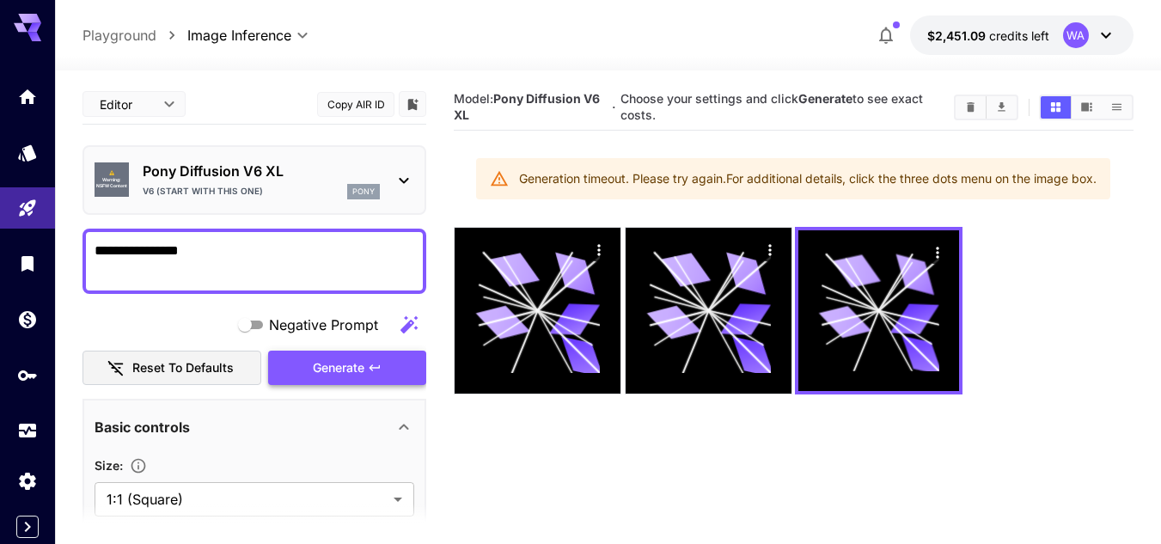
click at [372, 369] on icon "button" at bounding box center [374, 367] width 10 height 6
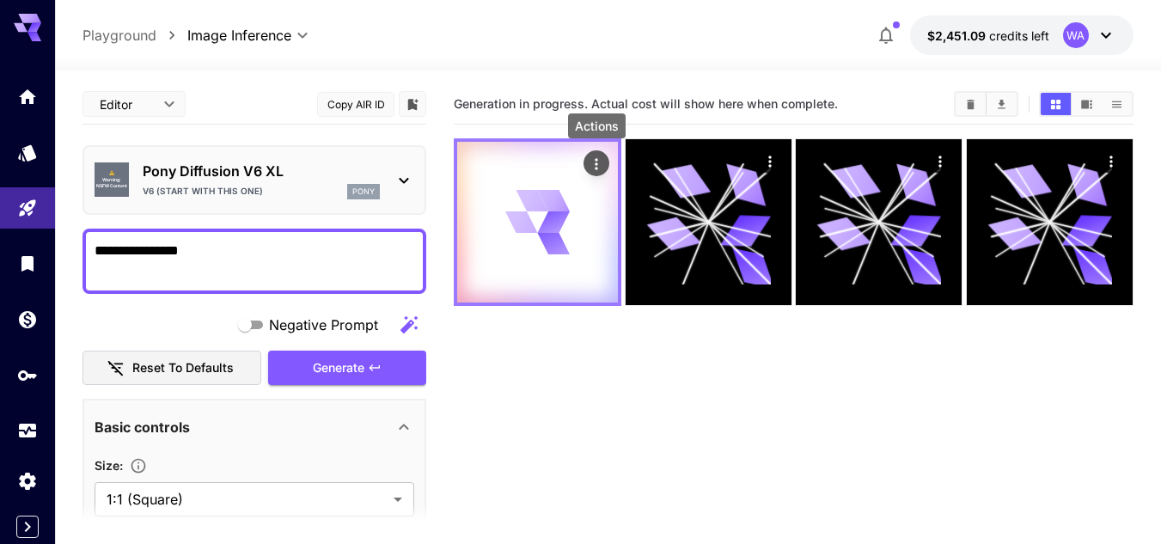
click at [594, 153] on div "Actions" at bounding box center [596, 163] width 17 height 21
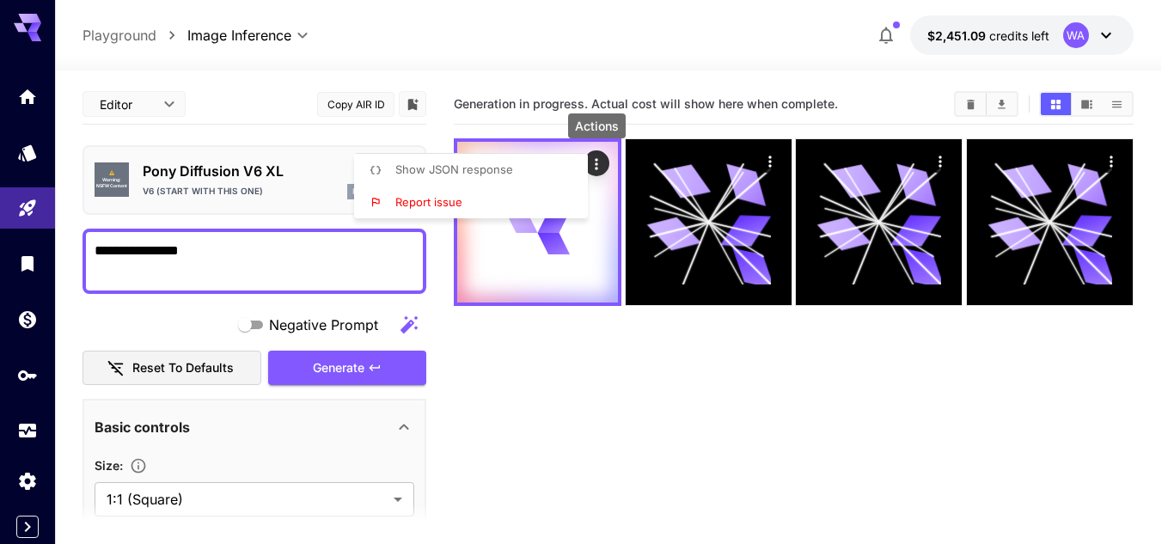
click at [518, 178] on li "Show JSON response" at bounding box center [476, 170] width 244 height 33
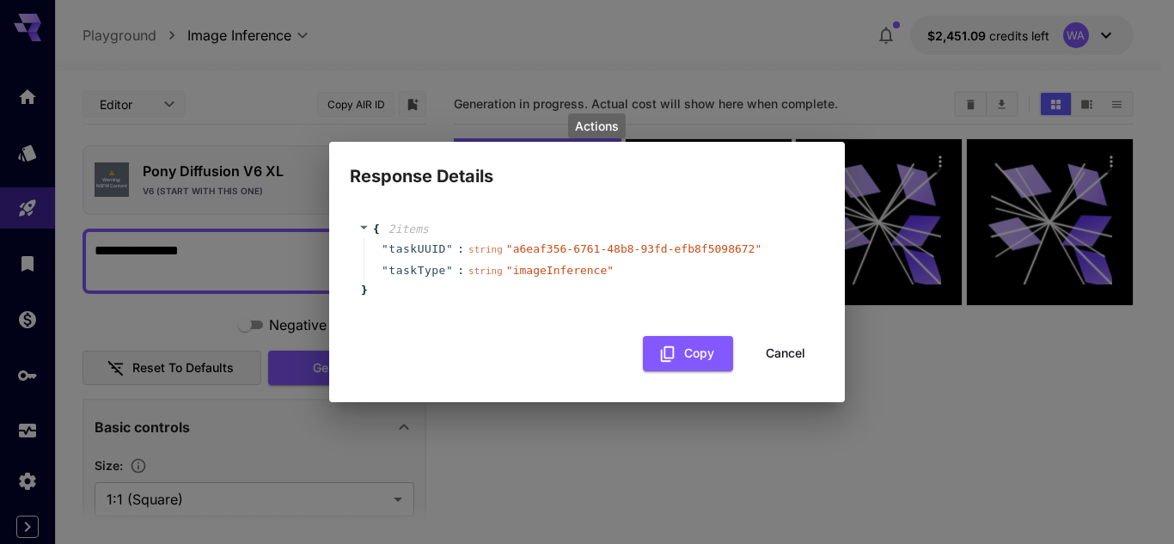
click at [473, 246] on span "string" at bounding box center [485, 249] width 34 height 11
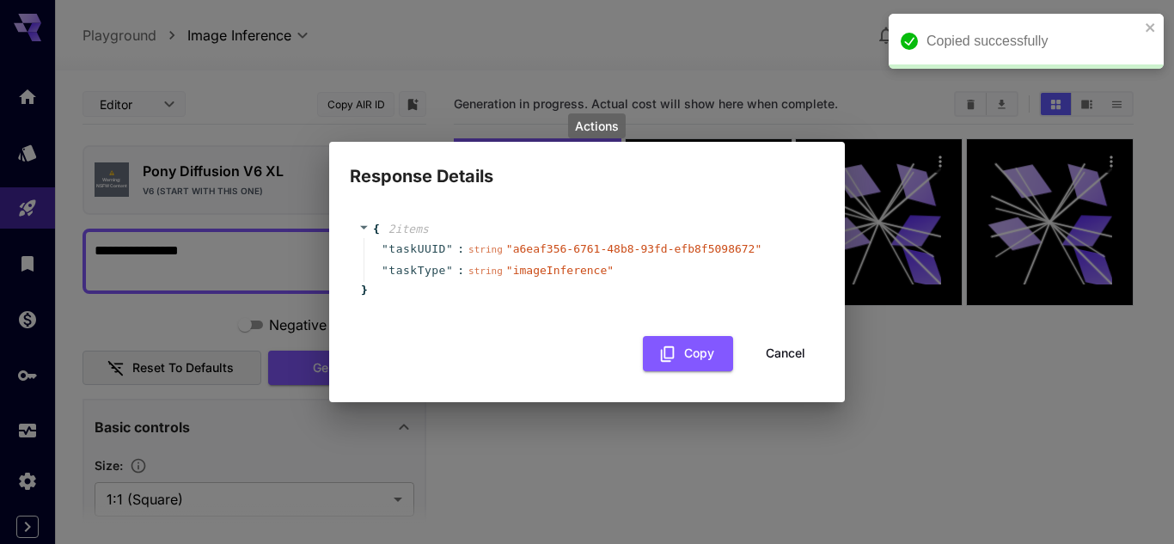
click at [516, 249] on span "" a6eaf356-6761-48b8-93fd-efb8f5098672 "" at bounding box center [633, 248] width 255 height 13
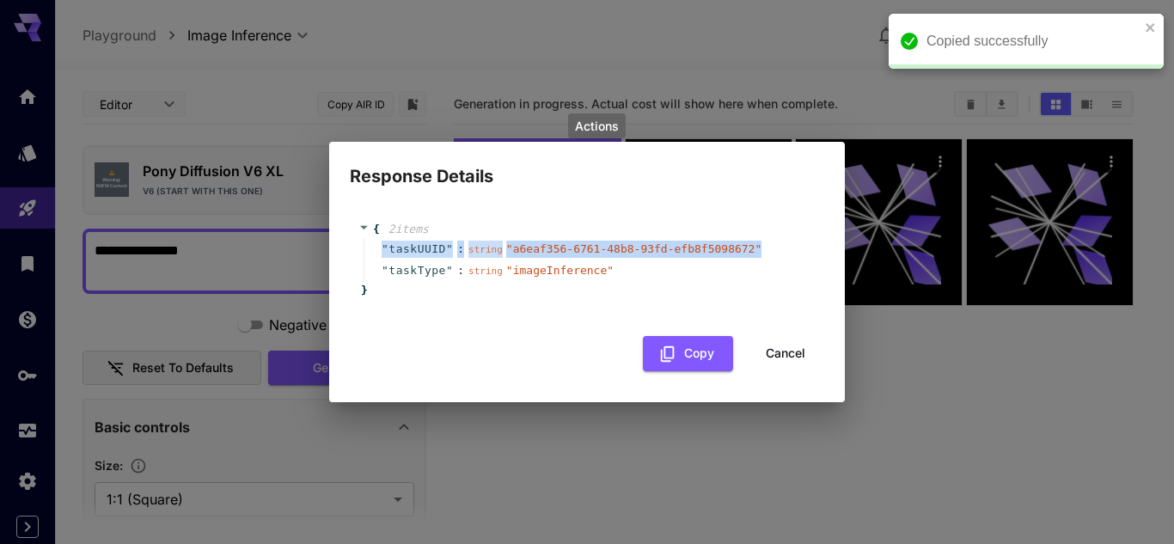
click at [516, 249] on span "" a6eaf356-6761-48b8-93fd-efb8f5098672 "" at bounding box center [633, 248] width 255 height 13
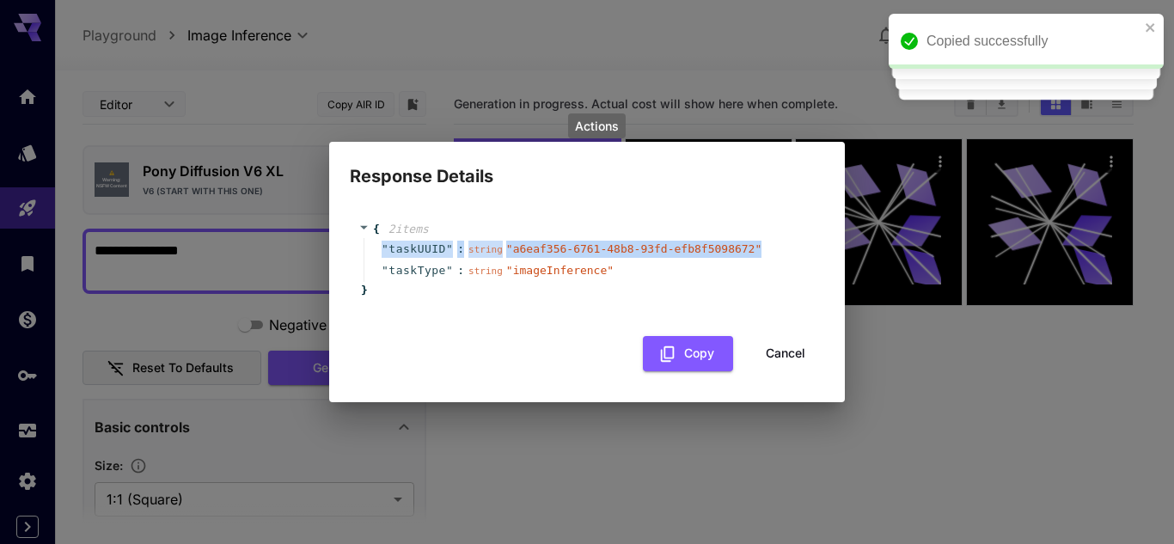
copy div "" taskUUID " : string " a6eaf356-6761-48b8-93fd-efb8f5098672 ""
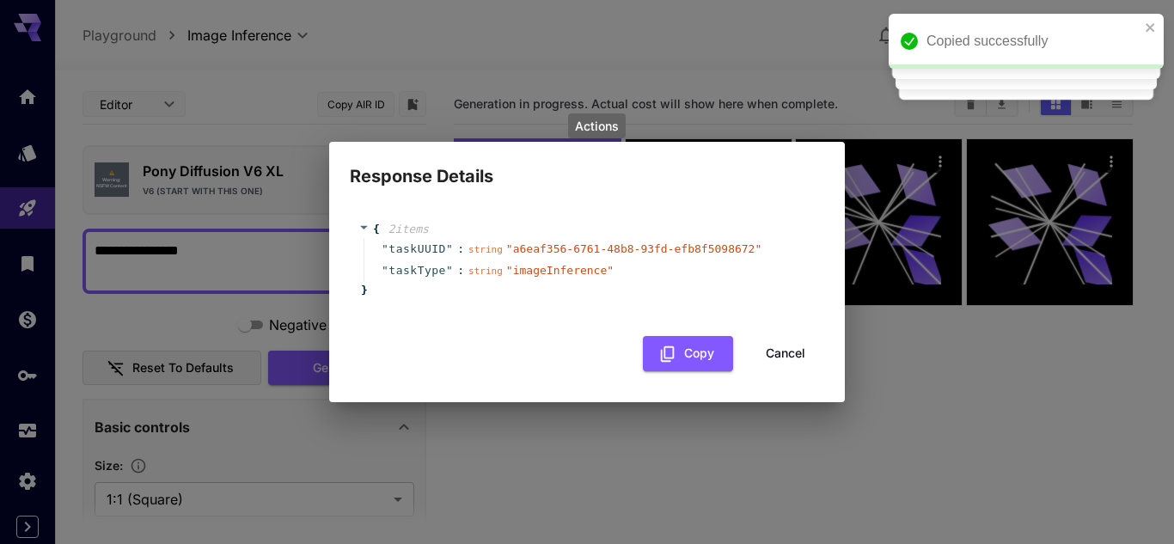
click at [553, 425] on div "Response Details { 2 item s " taskUUID " : string " a6eaf356-6761-48b8-93fd-efb…" at bounding box center [587, 272] width 1174 height 544
click at [765, 355] on button "Cancel" at bounding box center [785, 353] width 77 height 35
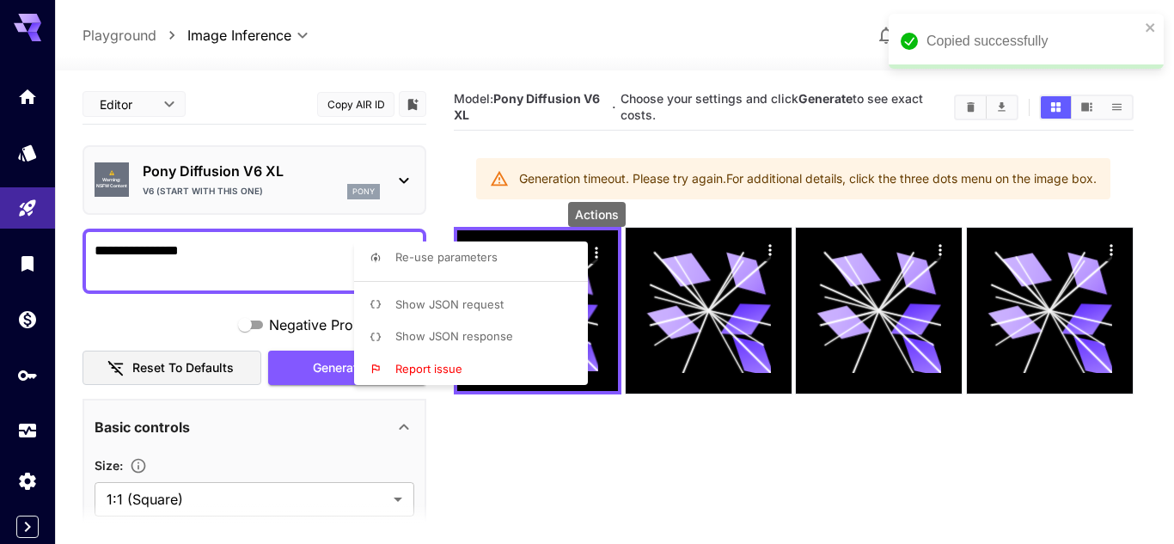
click at [593, 488] on div at bounding box center [587, 272] width 1174 height 544
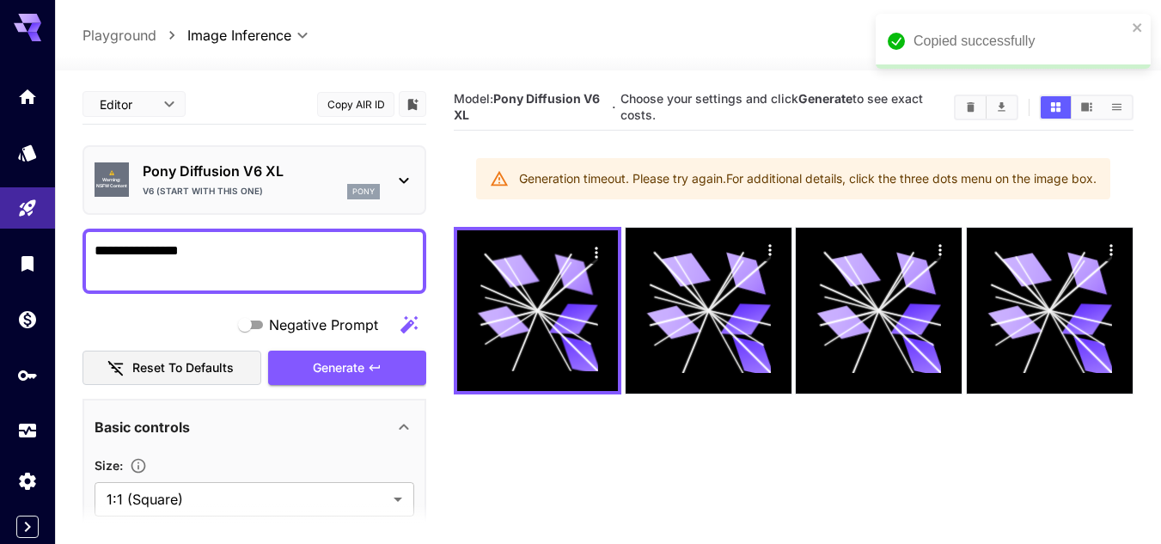
click at [254, 187] on p "V6 (start with this one)" at bounding box center [203, 191] width 120 height 13
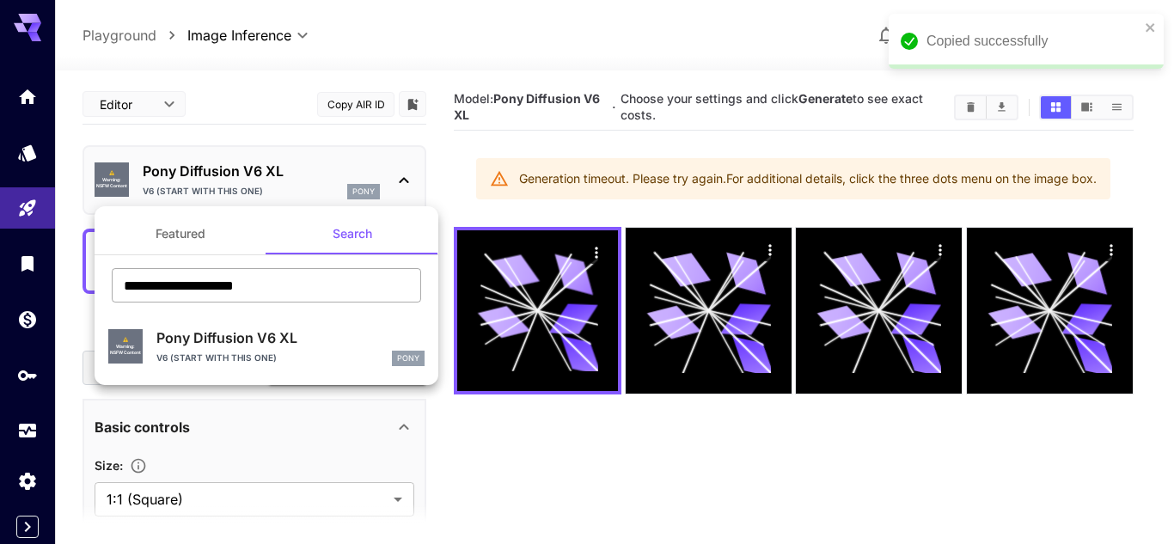
click at [288, 291] on input "**********" at bounding box center [266, 285] width 309 height 34
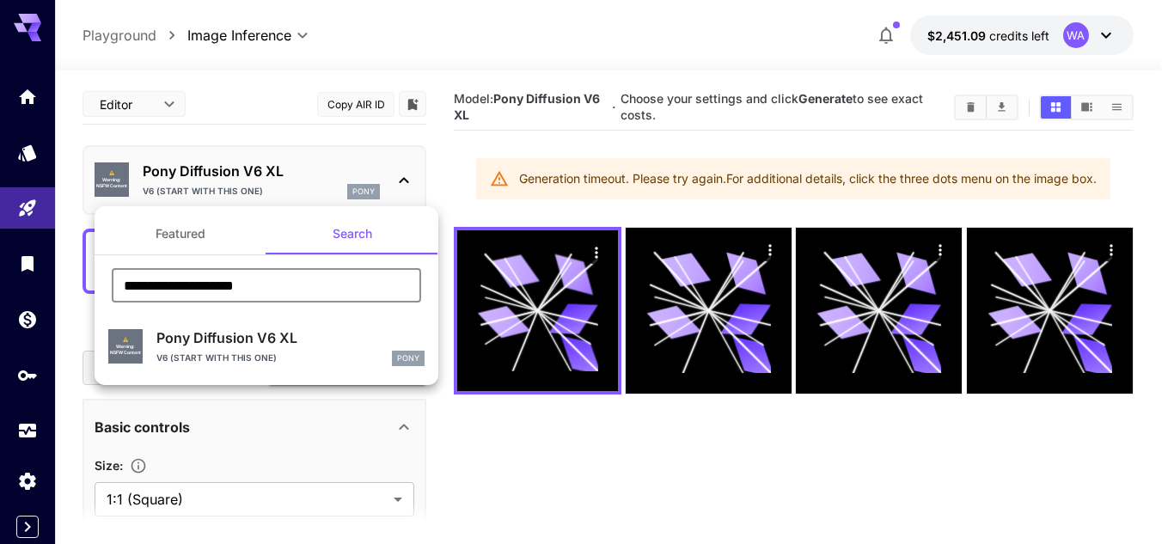
paste input "text"
type input "**********"
click at [264, 355] on p "V6 (start with this one)" at bounding box center [216, 357] width 120 height 13
type input "***"
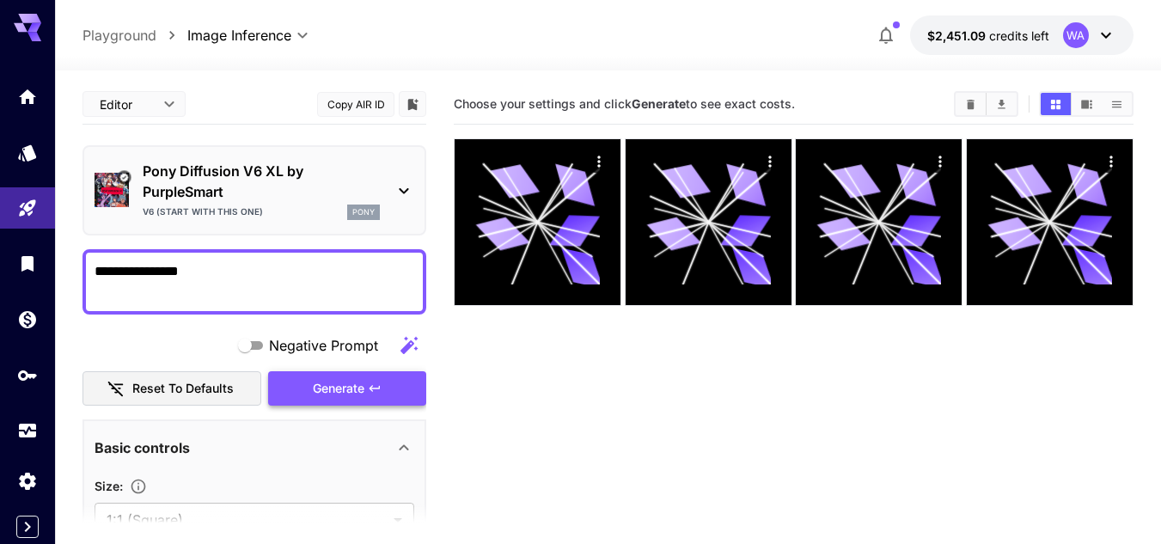
click at [326, 396] on span "Generate" at bounding box center [339, 388] width 52 height 21
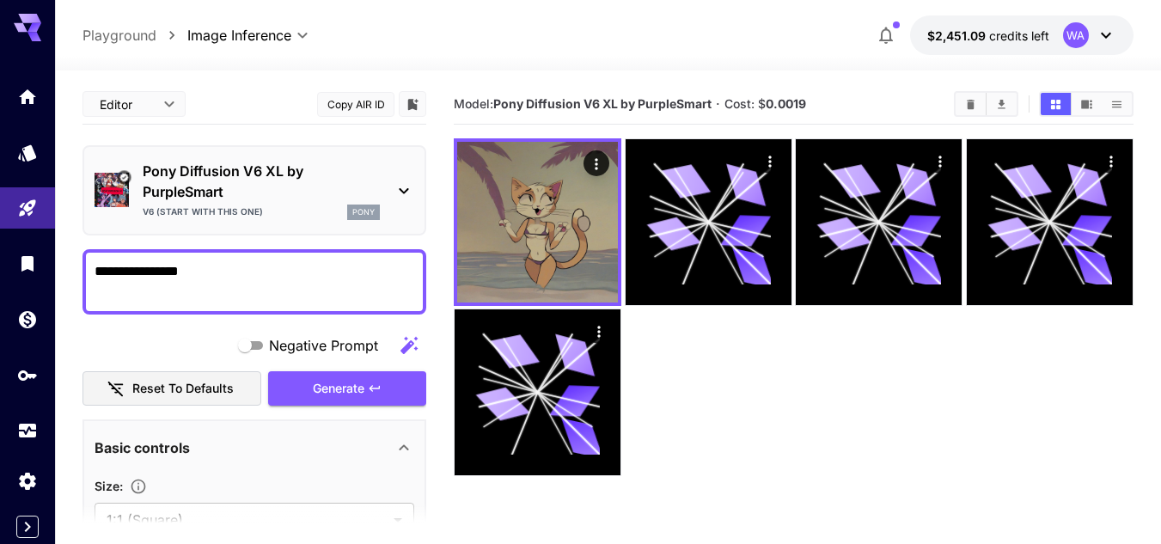
click at [356, 168] on p "Pony Diffusion V6 XL by PurpleSmart" at bounding box center [261, 181] width 237 height 41
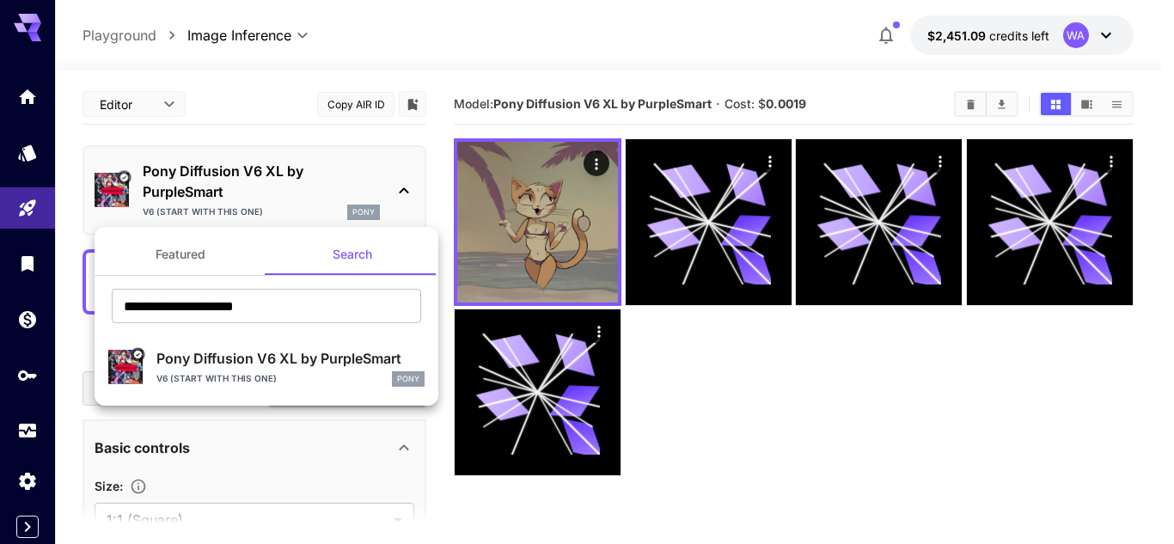
click at [888, 414] on div at bounding box center [587, 272] width 1174 height 544
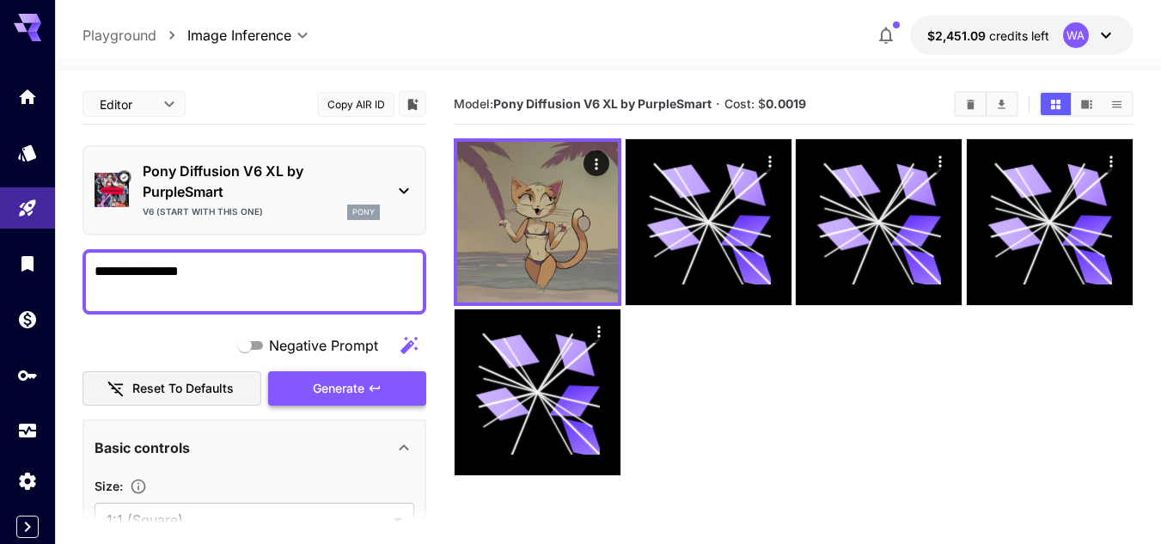
click at [343, 395] on span "Generate" at bounding box center [339, 388] width 52 height 21
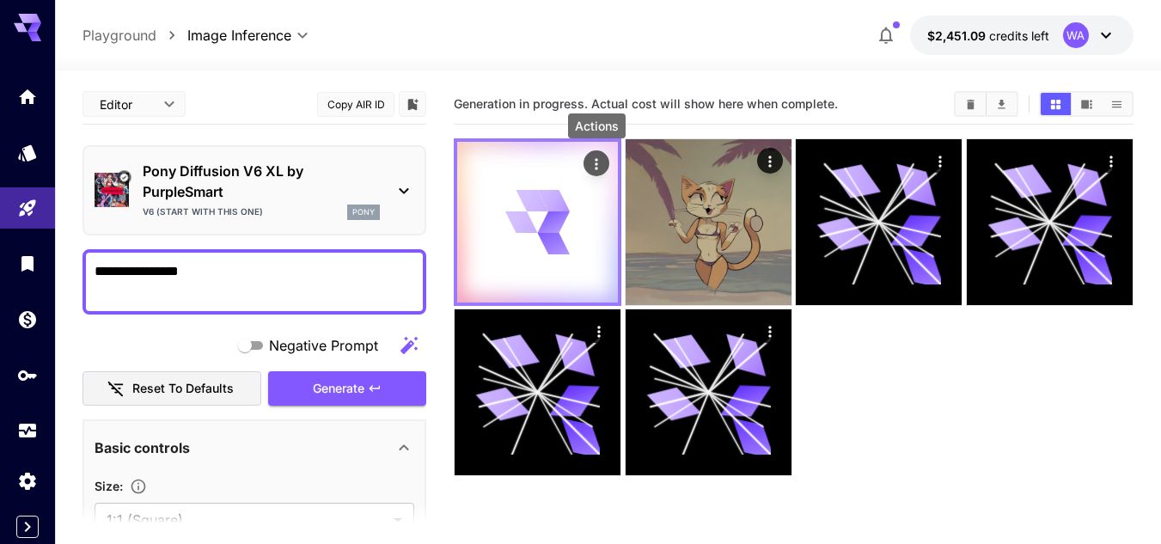
click at [589, 166] on icon "Actions" at bounding box center [596, 164] width 17 height 17
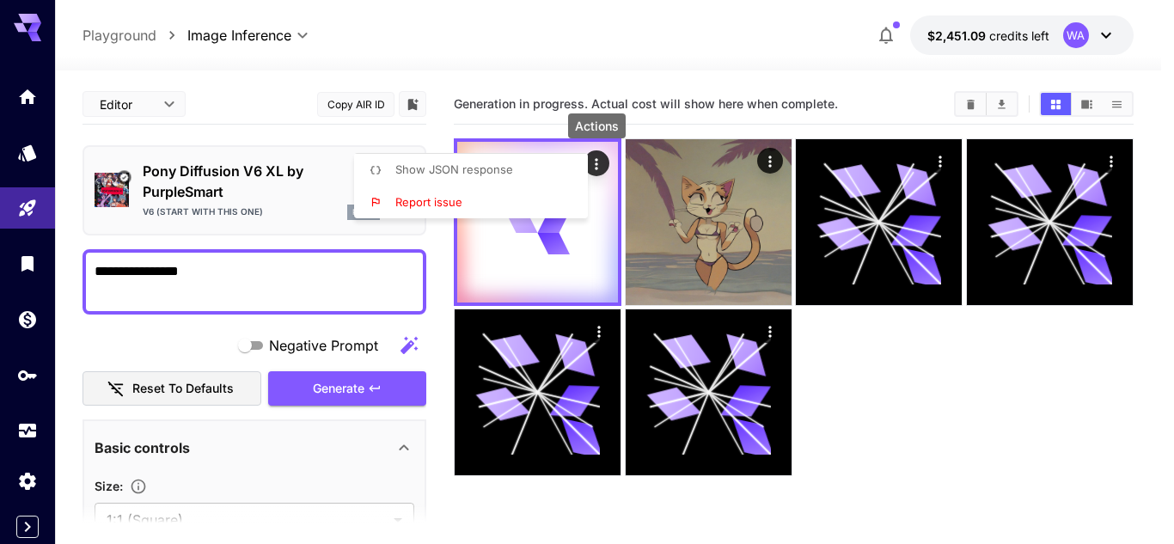
click at [473, 174] on span "Show JSON response" at bounding box center [454, 169] width 118 height 14
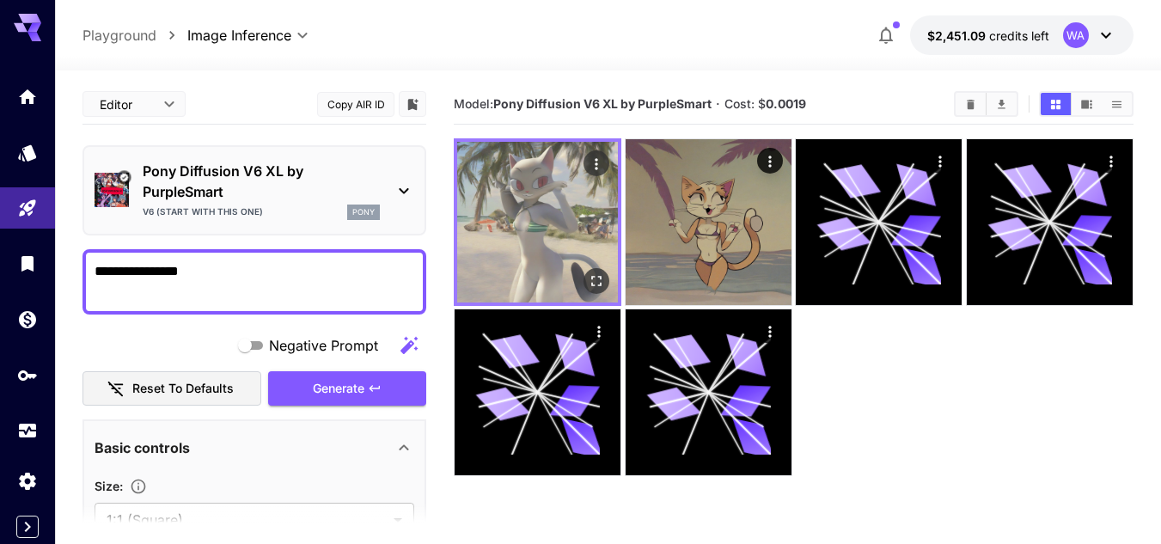
click at [590, 162] on icon "Actions" at bounding box center [596, 164] width 17 height 17
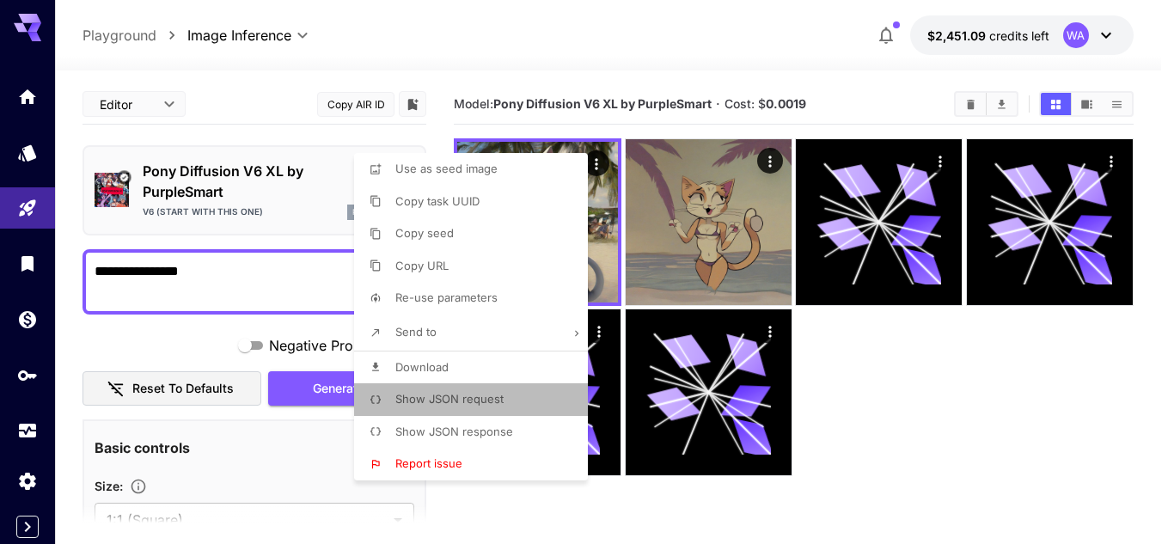
click at [447, 392] on span "Show JSON request" at bounding box center [449, 399] width 108 height 14
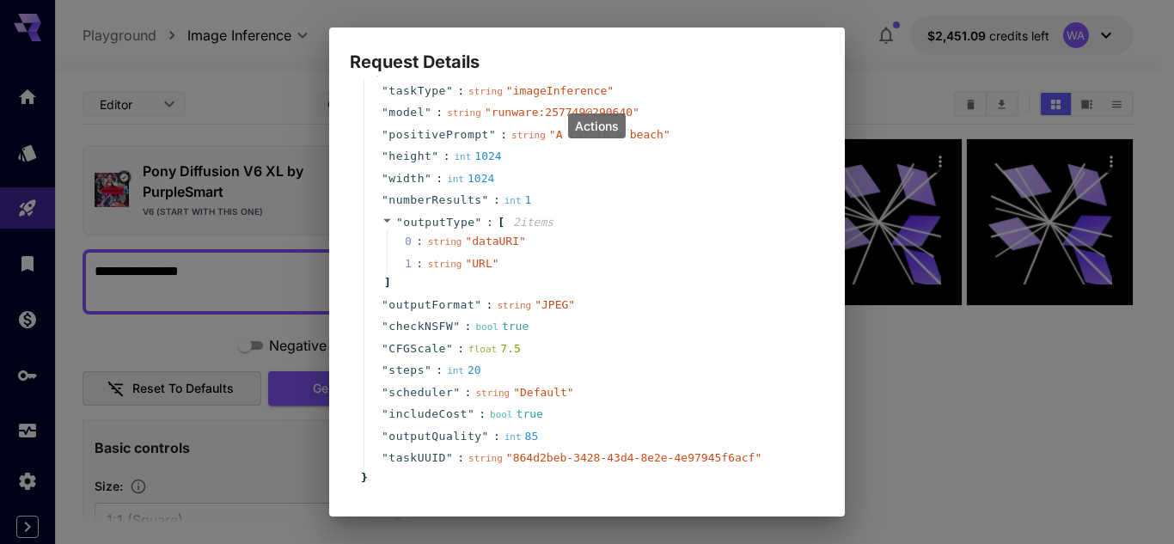
scroll to position [86, 0]
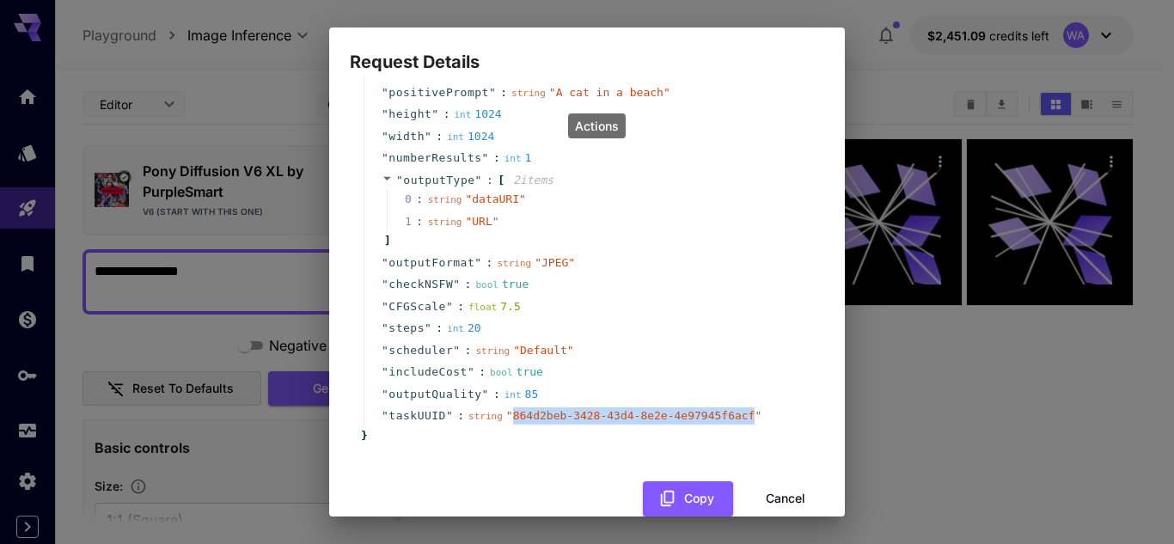
drag, startPoint x: 504, startPoint y: 417, endPoint x: 724, endPoint y: 412, distance: 220.9
click at [724, 412] on span "" 864d2beb-3428-43d4-8e2e-4e97945f6acf "" at bounding box center [633, 415] width 255 height 13
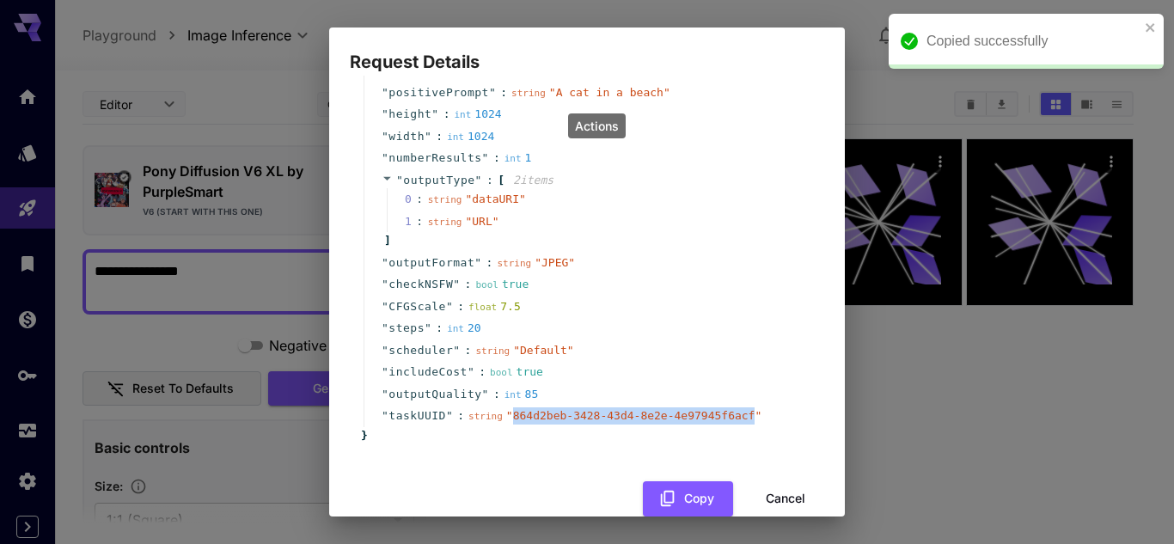
copy span "864d2beb-3428-43d4-8e2e-4e97945f6acf"
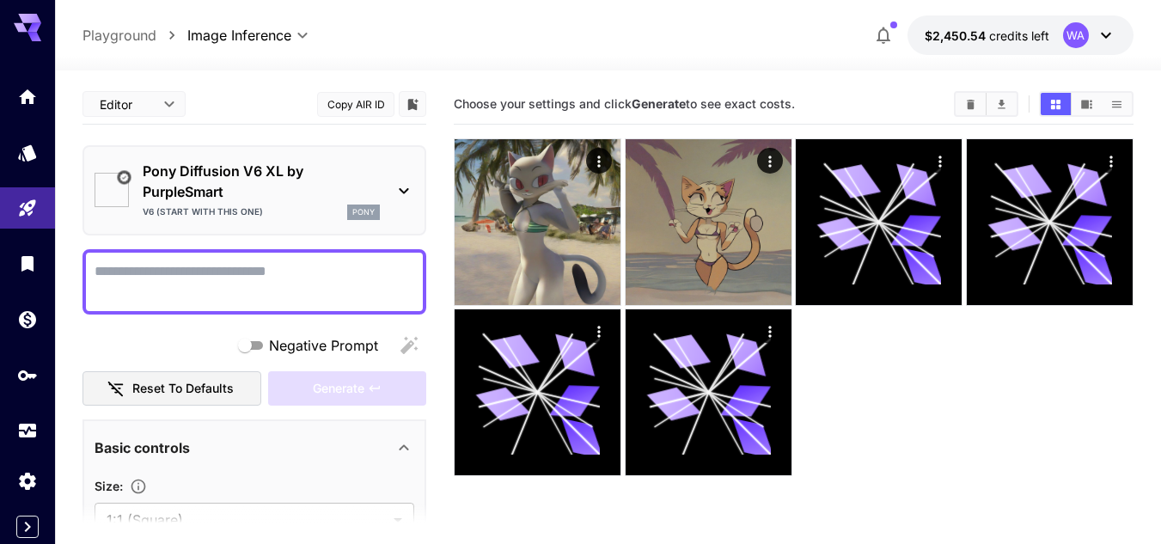
type input "*******"
